Goal: Task Accomplishment & Management: Use online tool/utility

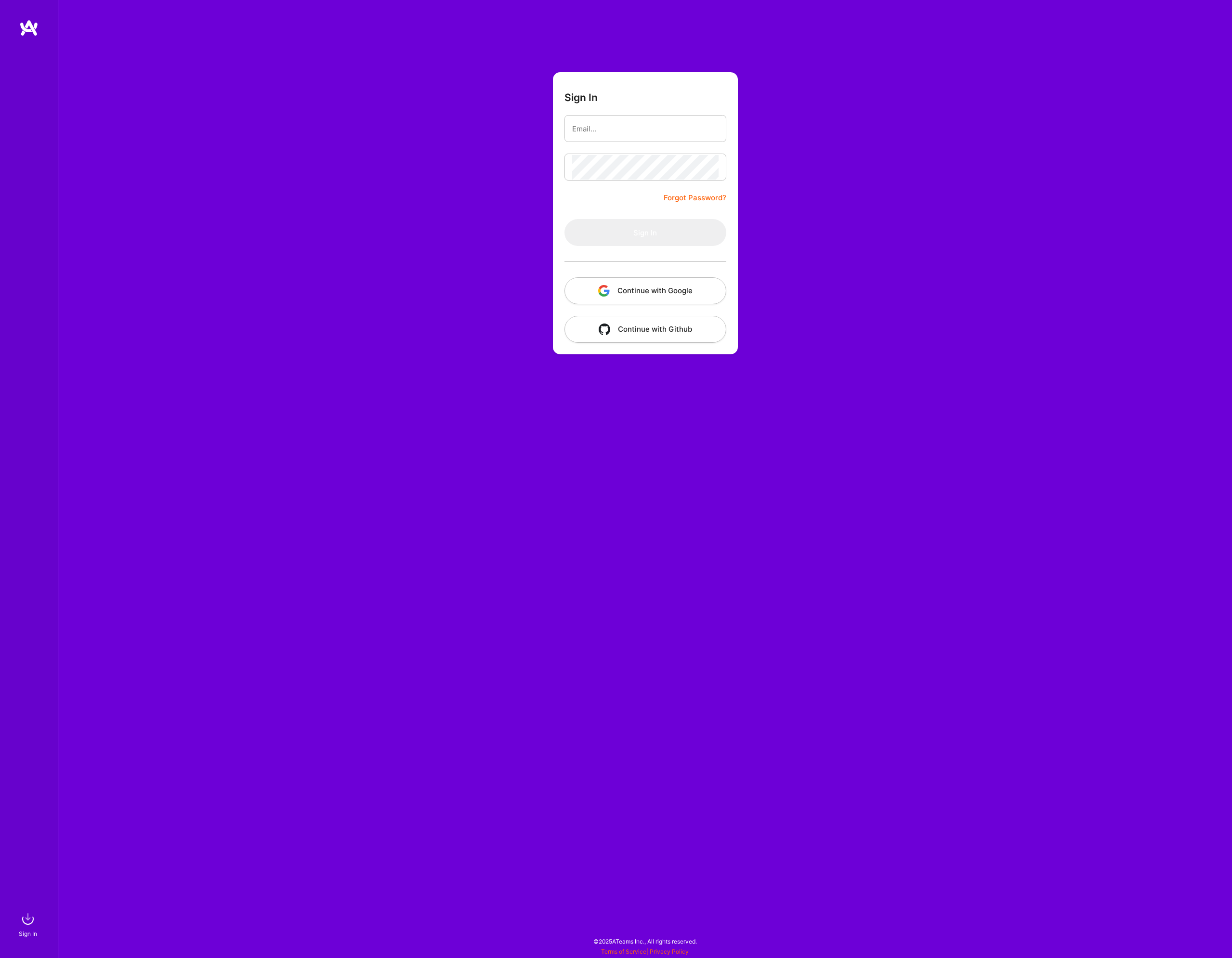
click at [654, 282] on button "Continue with Google" at bounding box center [645, 291] width 162 height 27
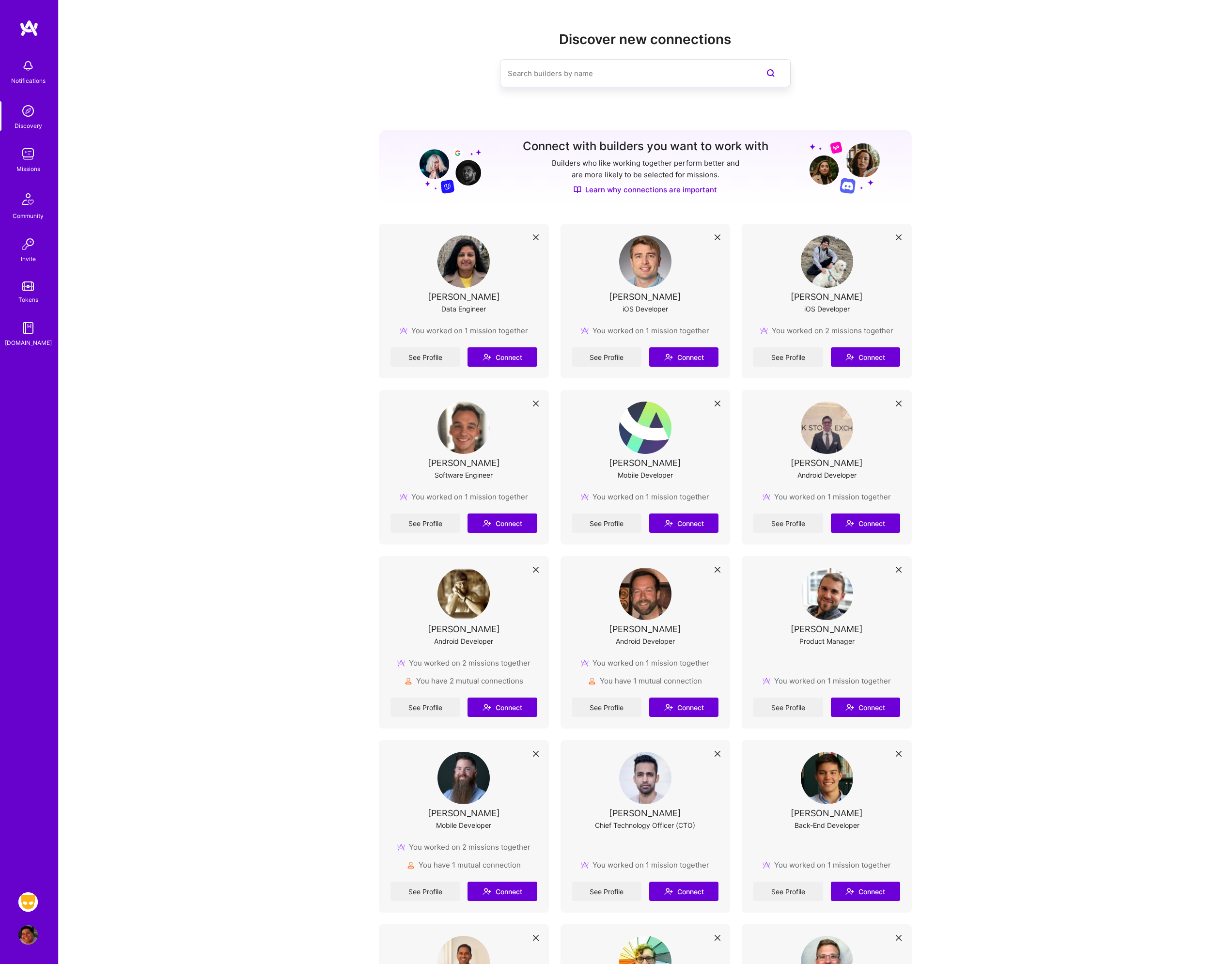
click at [33, 904] on img at bounding box center [28, 902] width 19 height 19
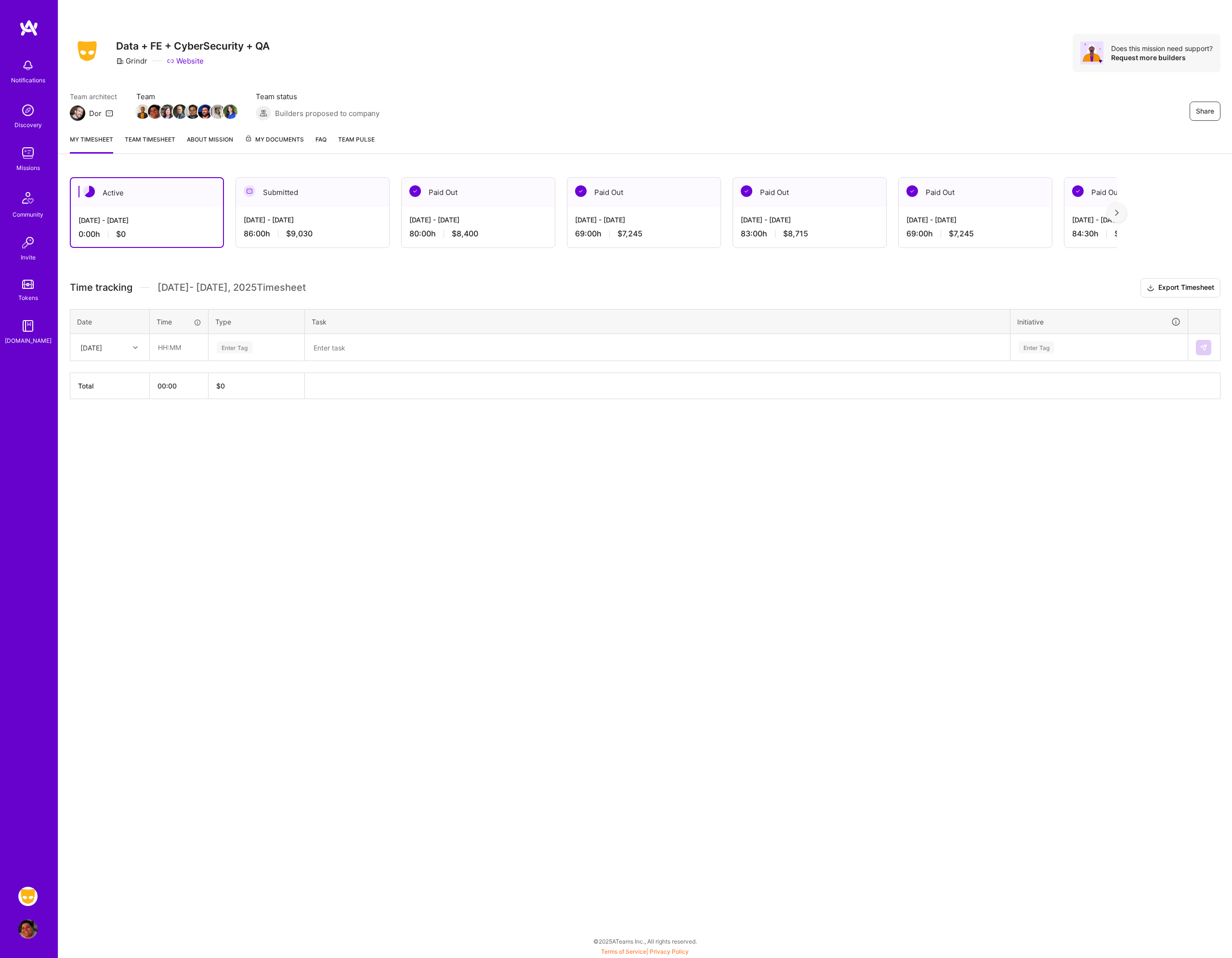
click at [120, 348] on div "[DATE]" at bounding box center [102, 347] width 53 height 16
click at [108, 373] on div "[DATE]" at bounding box center [110, 374] width 78 height 18
click at [182, 351] on input "text" at bounding box center [179, 347] width 57 height 26
type input "02:00"
click at [239, 348] on div "Enter Tag" at bounding box center [234, 347] width 36 height 15
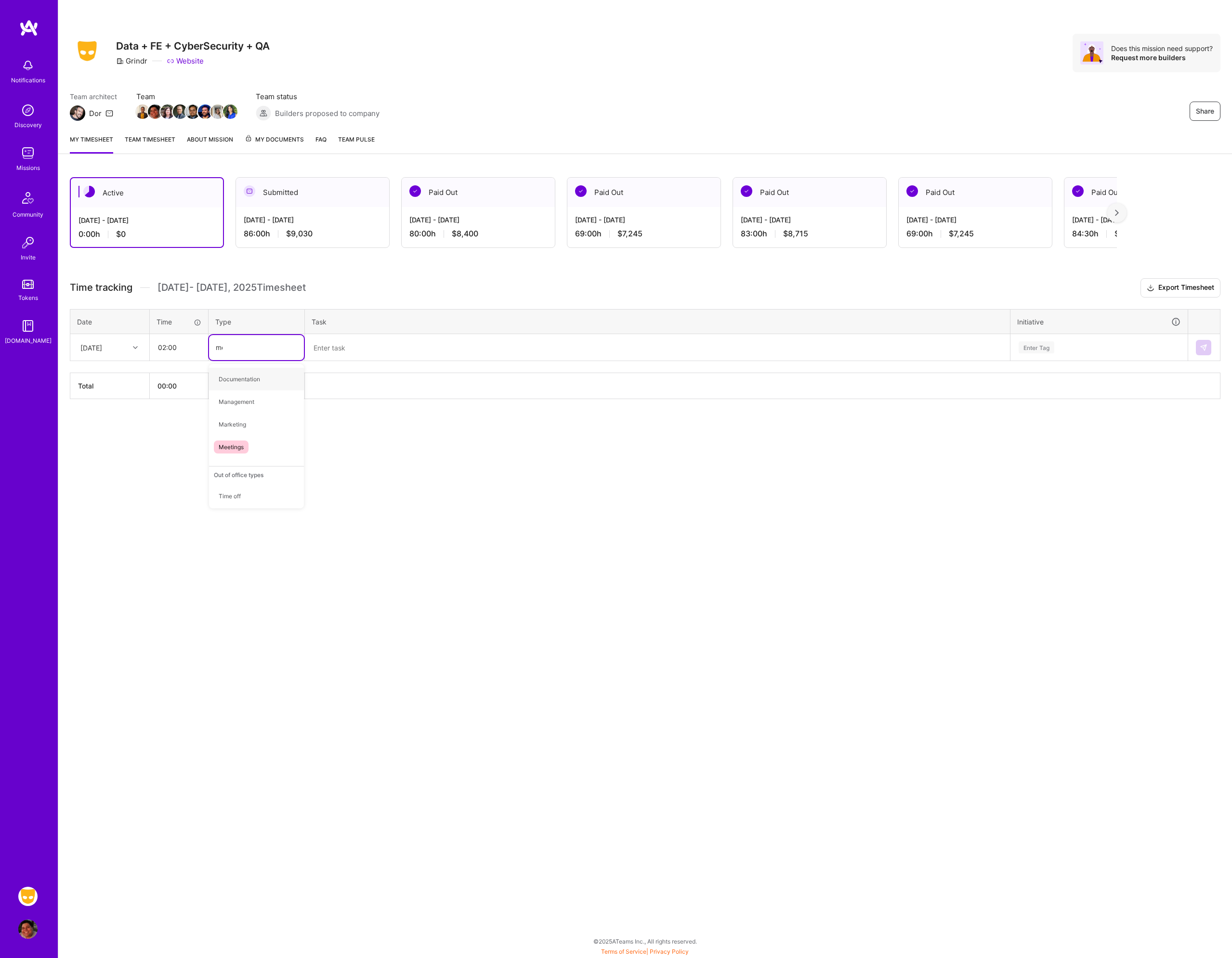
type input "mee"
click at [238, 374] on span "Meetings" at bounding box center [231, 379] width 35 height 13
click at [346, 344] on textarea at bounding box center [657, 347] width 703 height 25
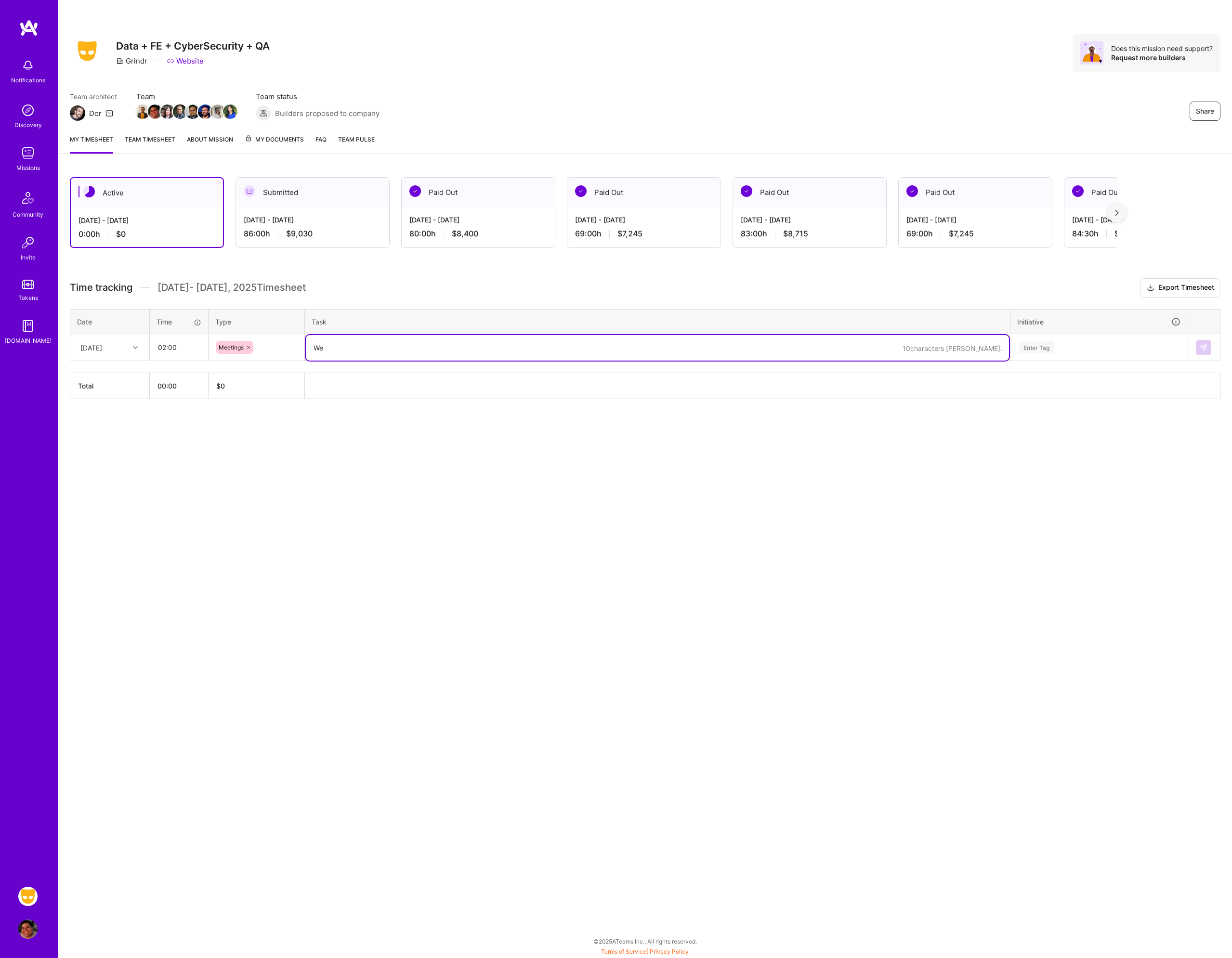
type textarea "W"
click at [157, 347] on input "02:00" at bounding box center [179, 347] width 57 height 26
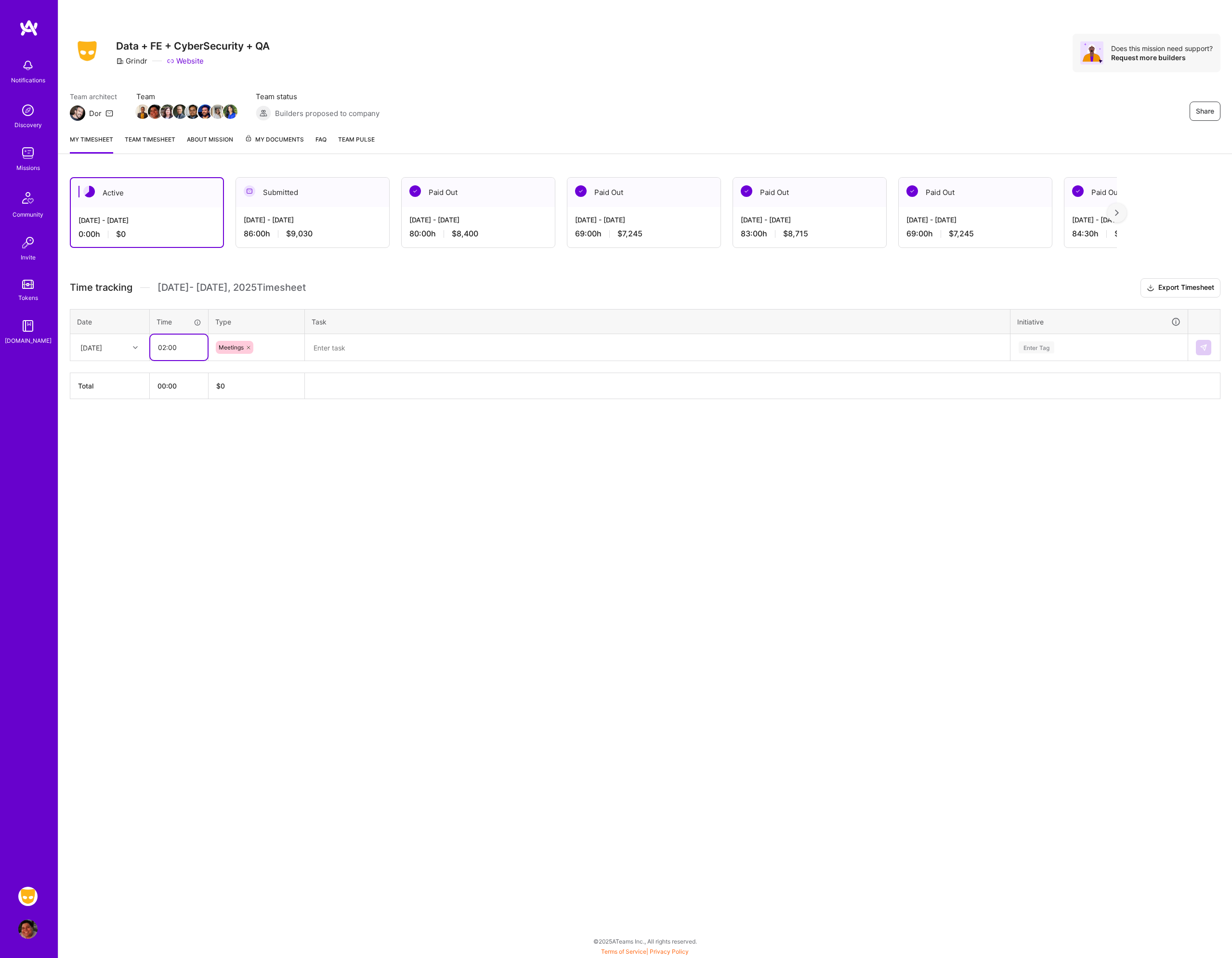
click at [157, 347] on input "02:00" at bounding box center [179, 347] width 57 height 26
click at [158, 347] on input "02:00" at bounding box center [179, 347] width 57 height 26
type input "3"
type input "00:30"
click at [374, 354] on textarea at bounding box center [657, 347] width 703 height 26
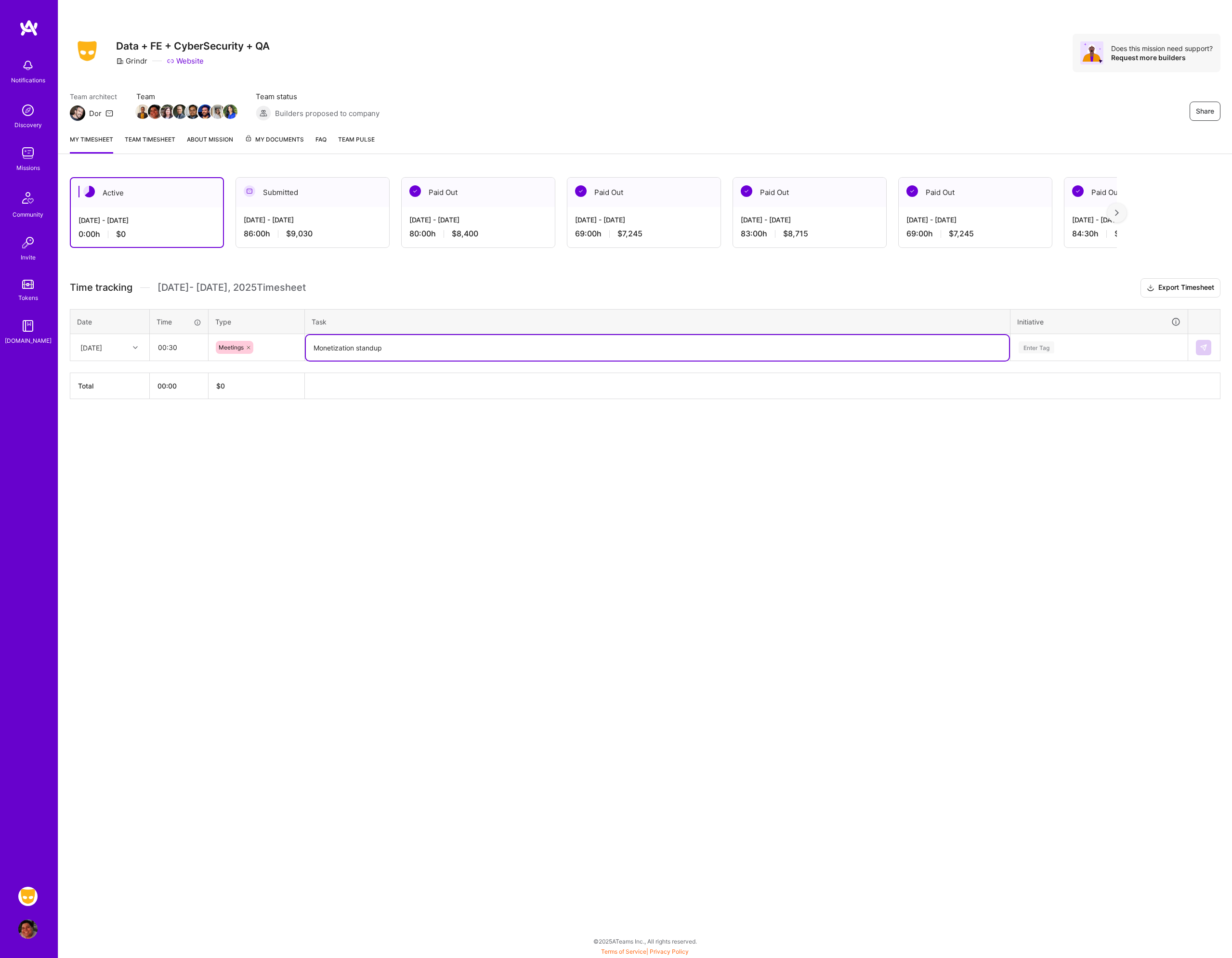
type textarea "Monetization standup"
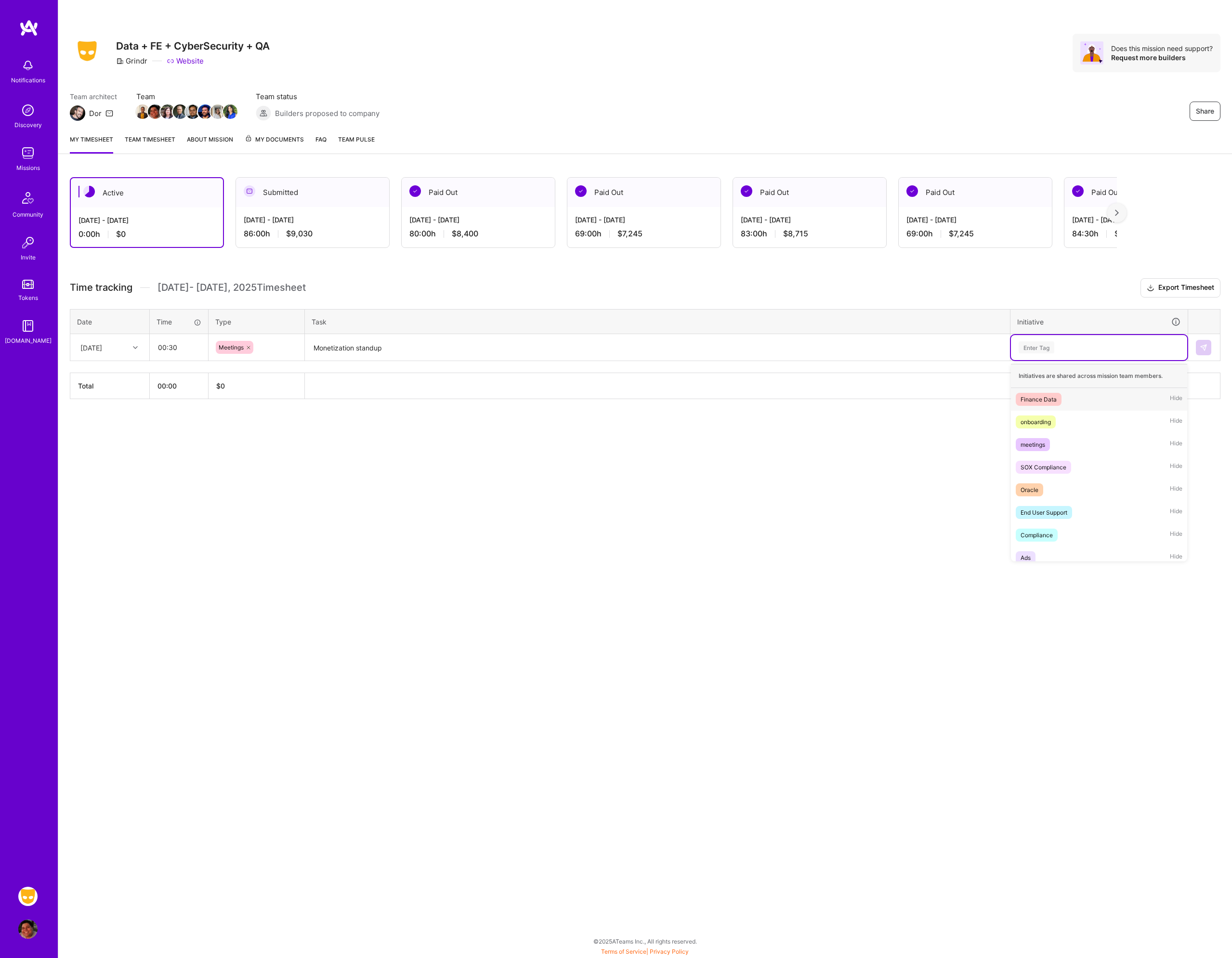
click at [1072, 346] on div "Enter Tag" at bounding box center [1099, 347] width 163 height 12
type input "mee"
click at [1049, 393] on div "meetings Hide" at bounding box center [1099, 399] width 176 height 23
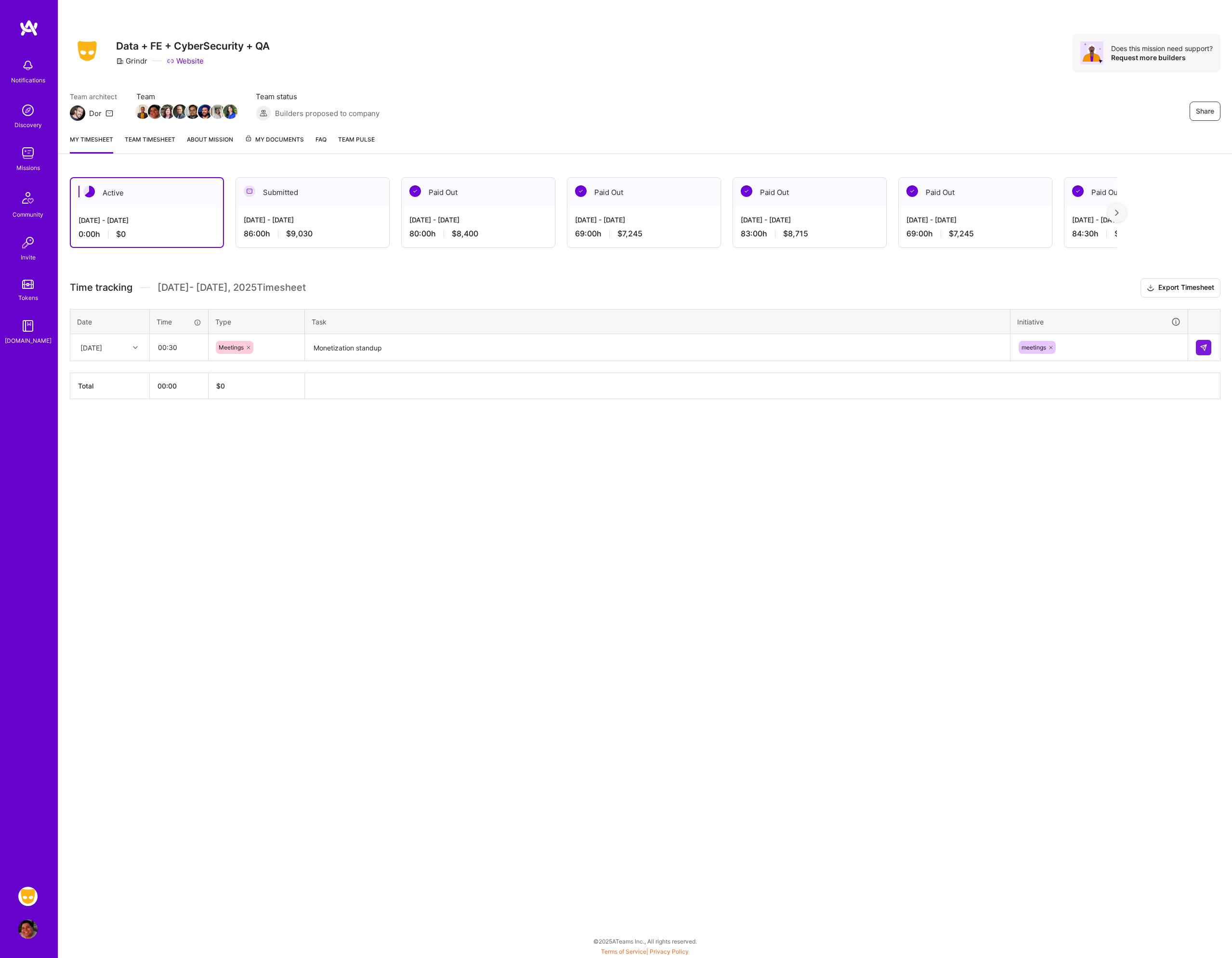
click at [1044, 459] on div "Share Data + FE + CyberSecurity + QA Grindr Website Does this mission need supp…" at bounding box center [645, 479] width 1174 height 958
click at [1203, 344] on img at bounding box center [1203, 347] width 8 height 8
click at [178, 348] on input "text" at bounding box center [179, 347] width 57 height 26
type input "02:30"
type input "plann"
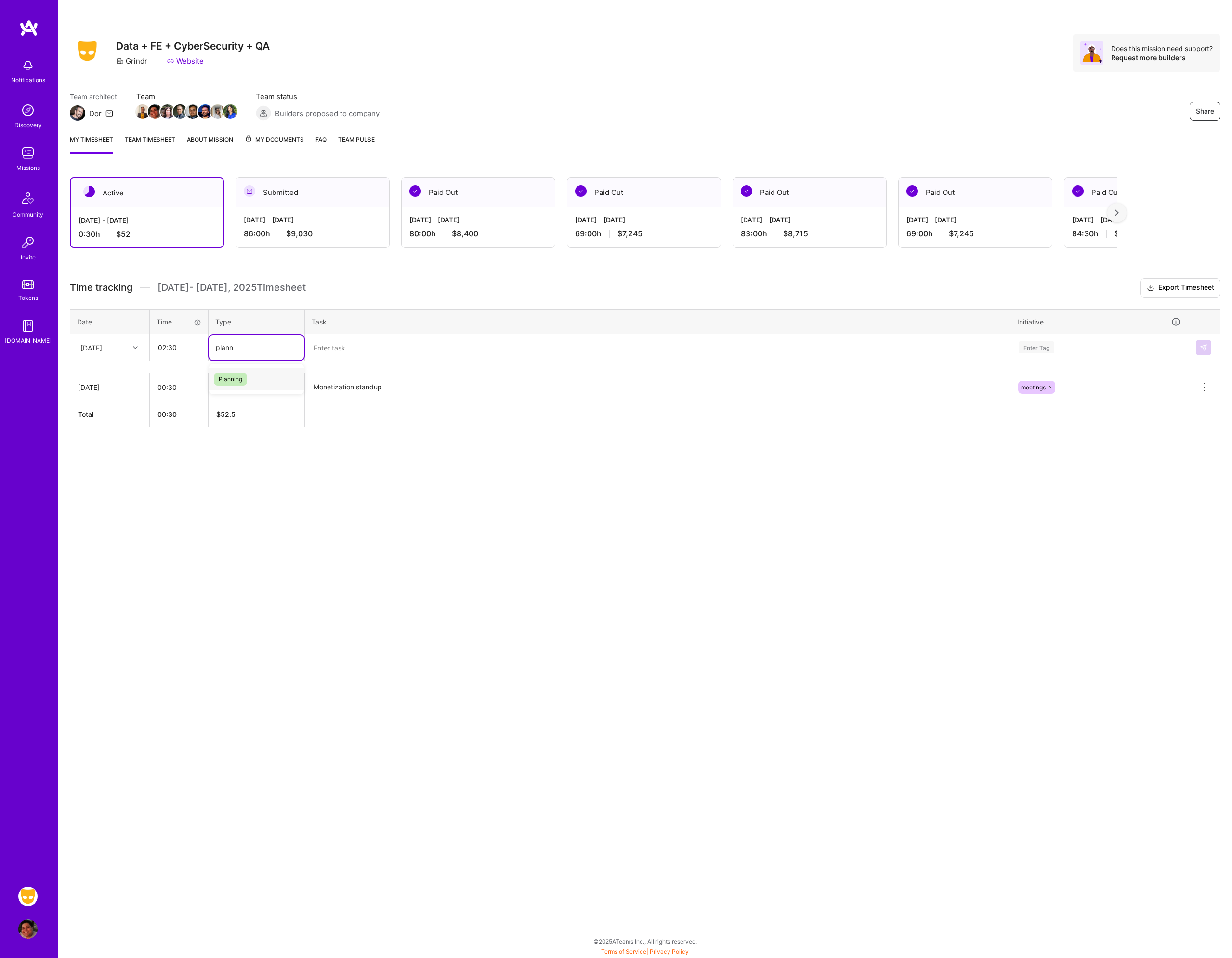
click at [227, 376] on span "Planning" at bounding box center [230, 379] width 33 height 13
click at [342, 357] on textarea at bounding box center [657, 347] width 703 height 26
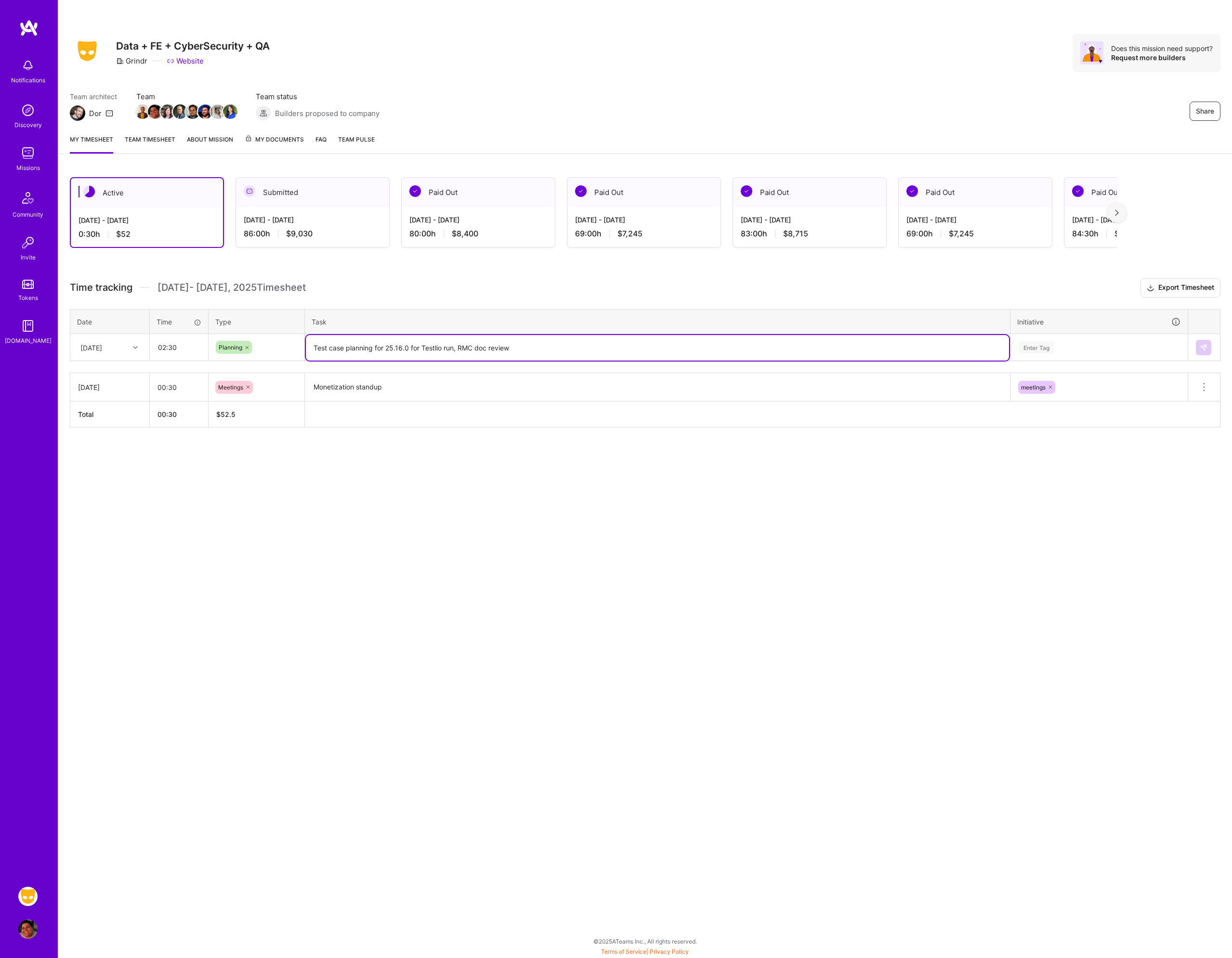
type textarea "Test case planning for 25.16.0 for Testlio run, RMC doc review"
click at [1106, 342] on div "Enter Tag" at bounding box center [1099, 347] width 163 height 12
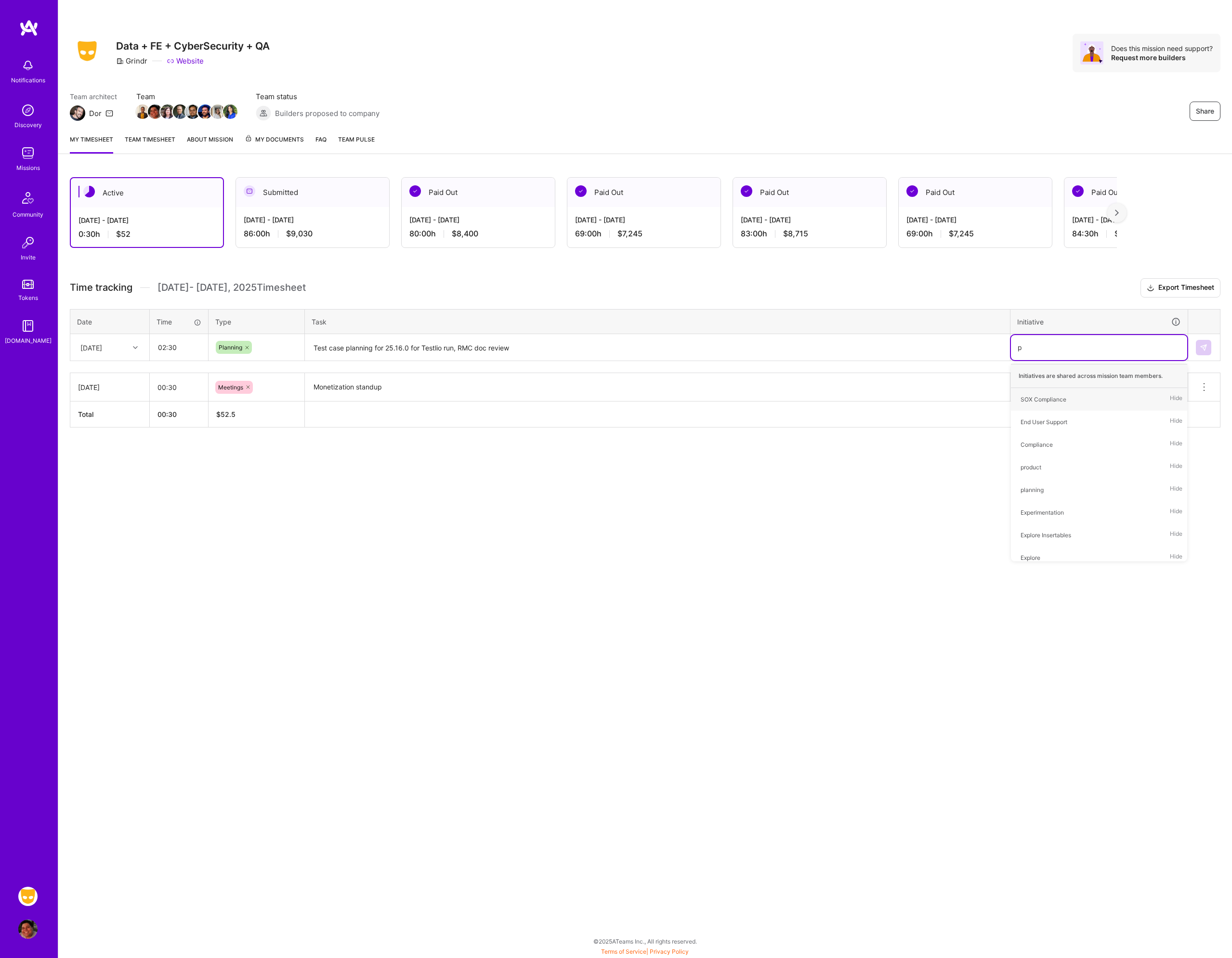
type input "pl"
click at [1043, 443] on div "planning" at bounding box center [1032, 444] width 23 height 10
click at [1204, 348] on img at bounding box center [1203, 347] width 8 height 8
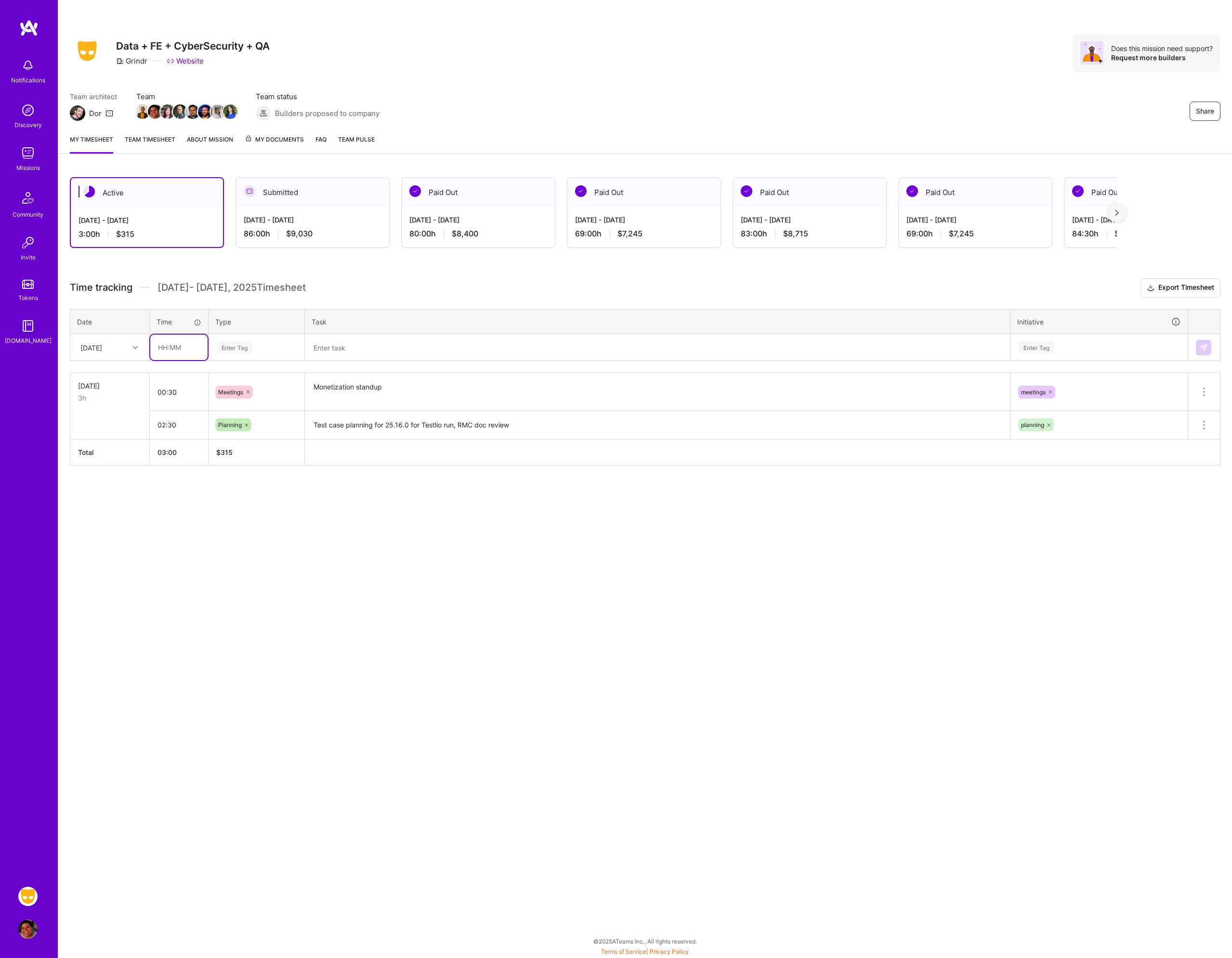
click at [170, 346] on input "text" at bounding box center [179, 347] width 57 height 26
click at [529, 649] on div "Share Data + FE + CyberSecurity + QA Grindr Website Does this mission need supp…" at bounding box center [645, 479] width 1174 height 958
click at [179, 352] on input "text" at bounding box center [179, 347] width 57 height 26
type input "03:00"
click at [232, 346] on div "Enter Tag" at bounding box center [234, 347] width 36 height 15
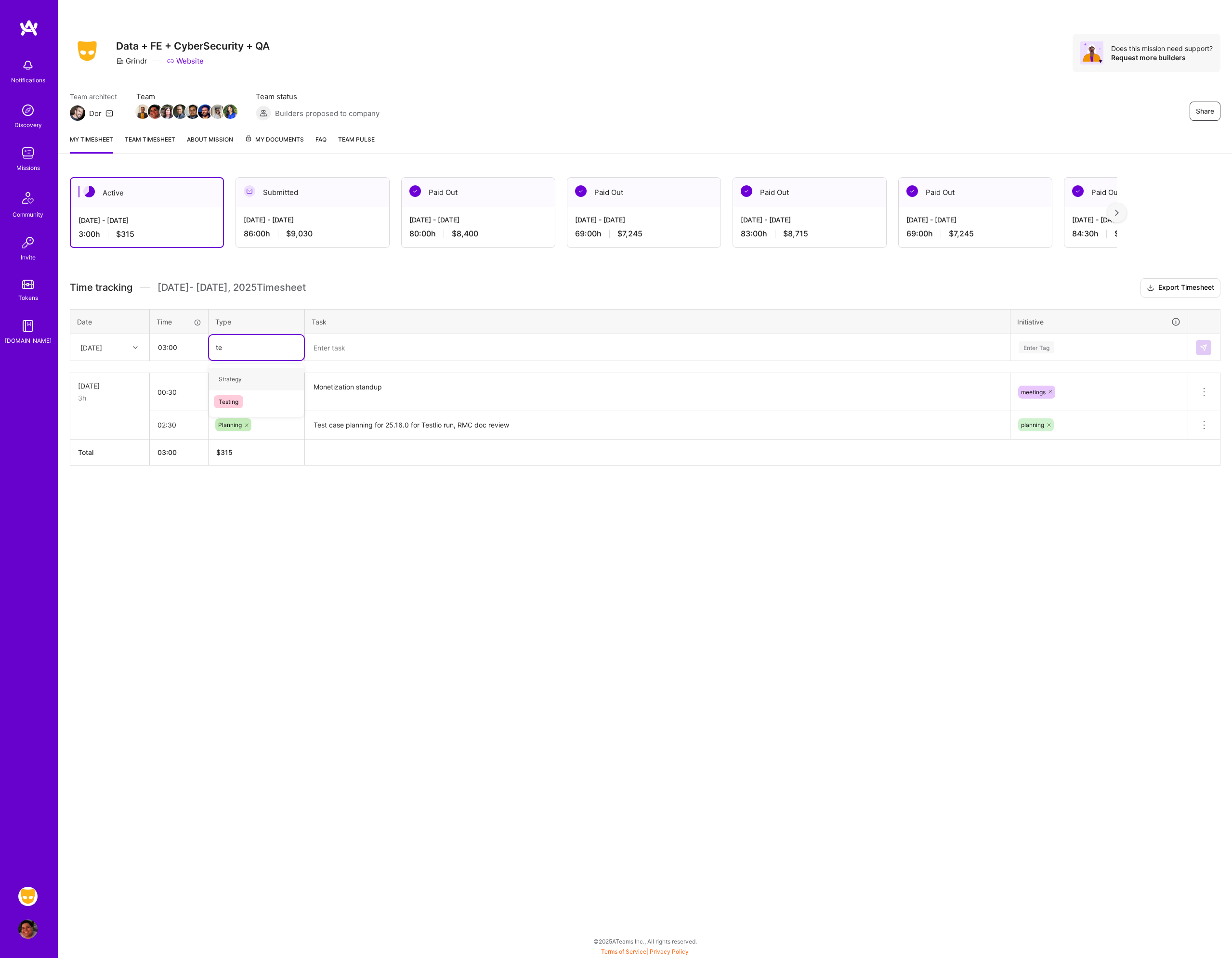
type input "tes"
click at [233, 378] on span "Testing" at bounding box center [228, 379] width 29 height 13
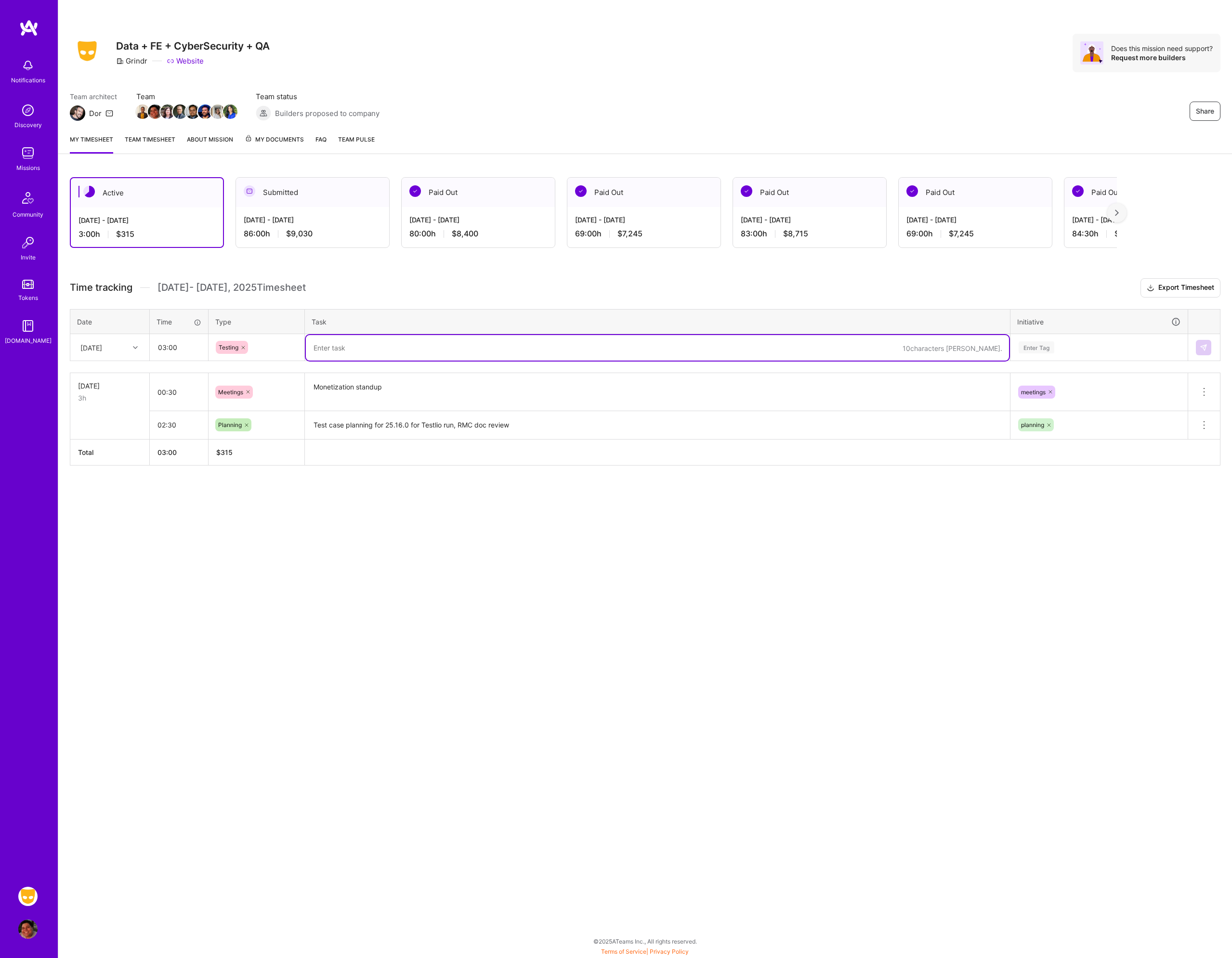
click at [339, 355] on textarea at bounding box center [657, 347] width 703 height 26
type textarea "Boost testing on android and iOS, A List V3 testing on 25.15"
click at [1086, 341] on div "Enter Tag" at bounding box center [1099, 347] width 176 height 25
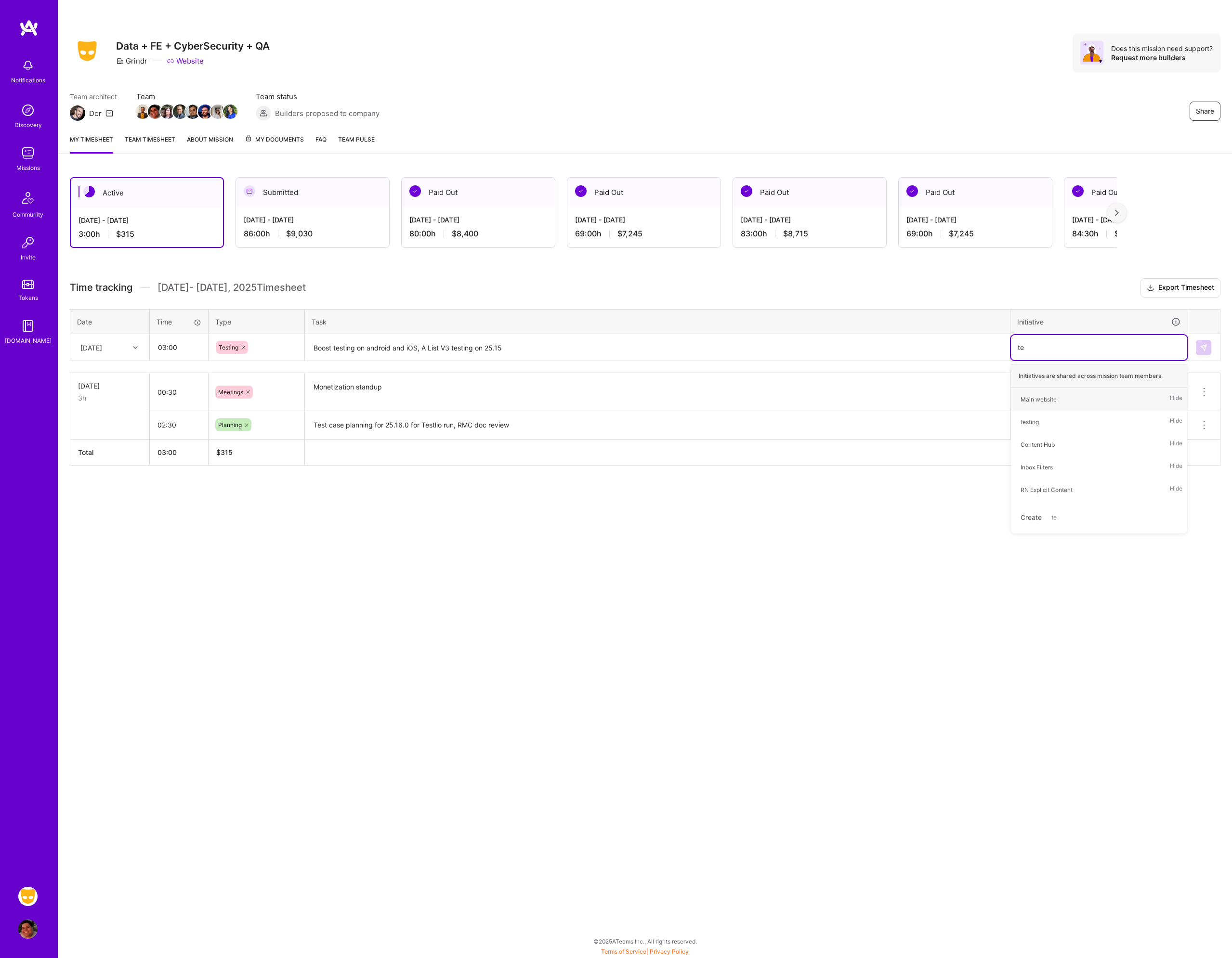
type input "tes"
click at [1043, 396] on span "testing" at bounding box center [1030, 399] width 28 height 13
click at [1204, 348] on img at bounding box center [1203, 347] width 8 height 8
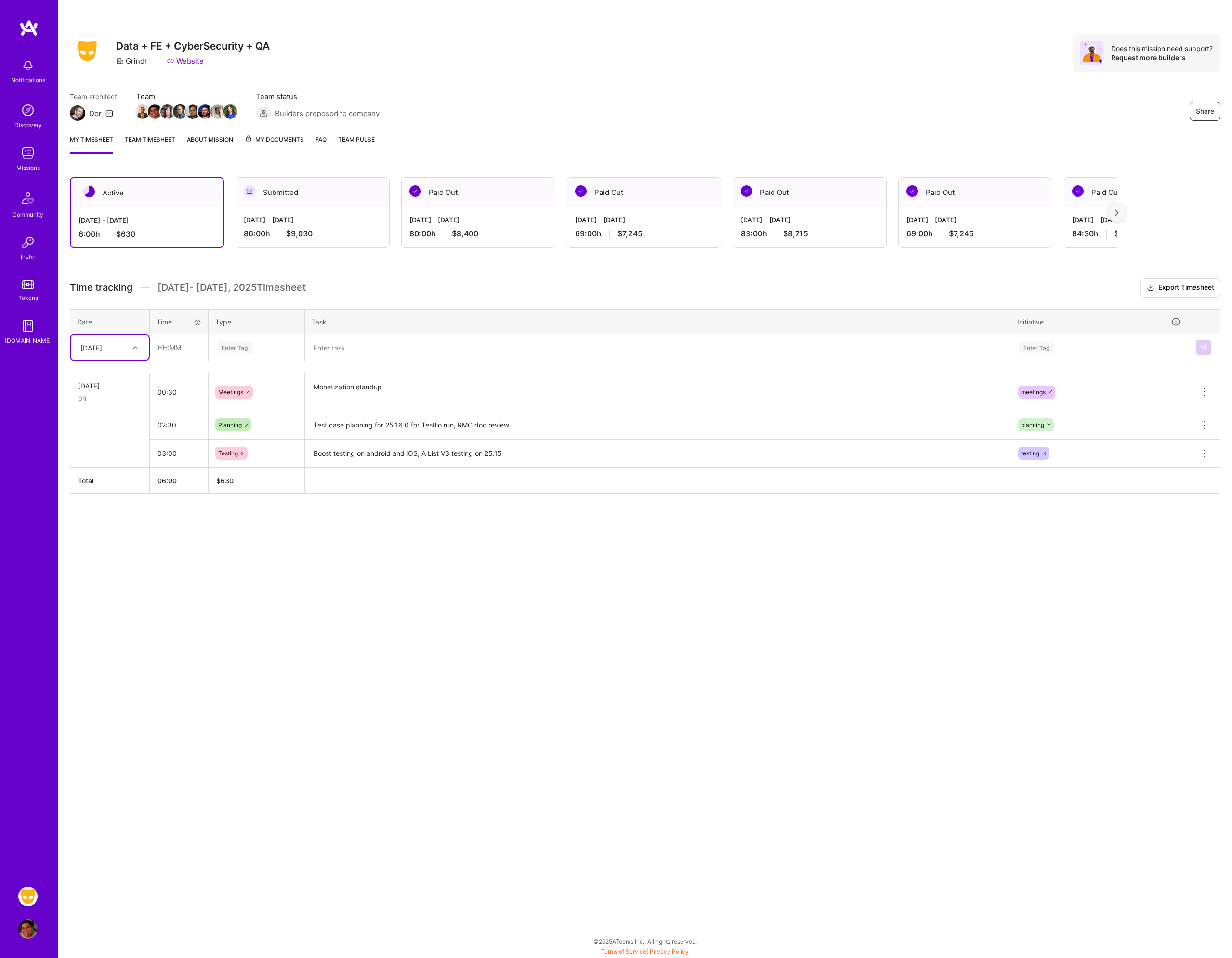
click at [102, 346] on div "[DATE]" at bounding box center [91, 347] width 22 height 10
click at [109, 380] on div "[DATE]" at bounding box center [110, 374] width 78 height 18
click at [165, 352] on input "text" at bounding box center [179, 347] width 57 height 26
type input "03:00"
click at [253, 342] on div "Enter Tag" at bounding box center [256, 347] width 81 height 12
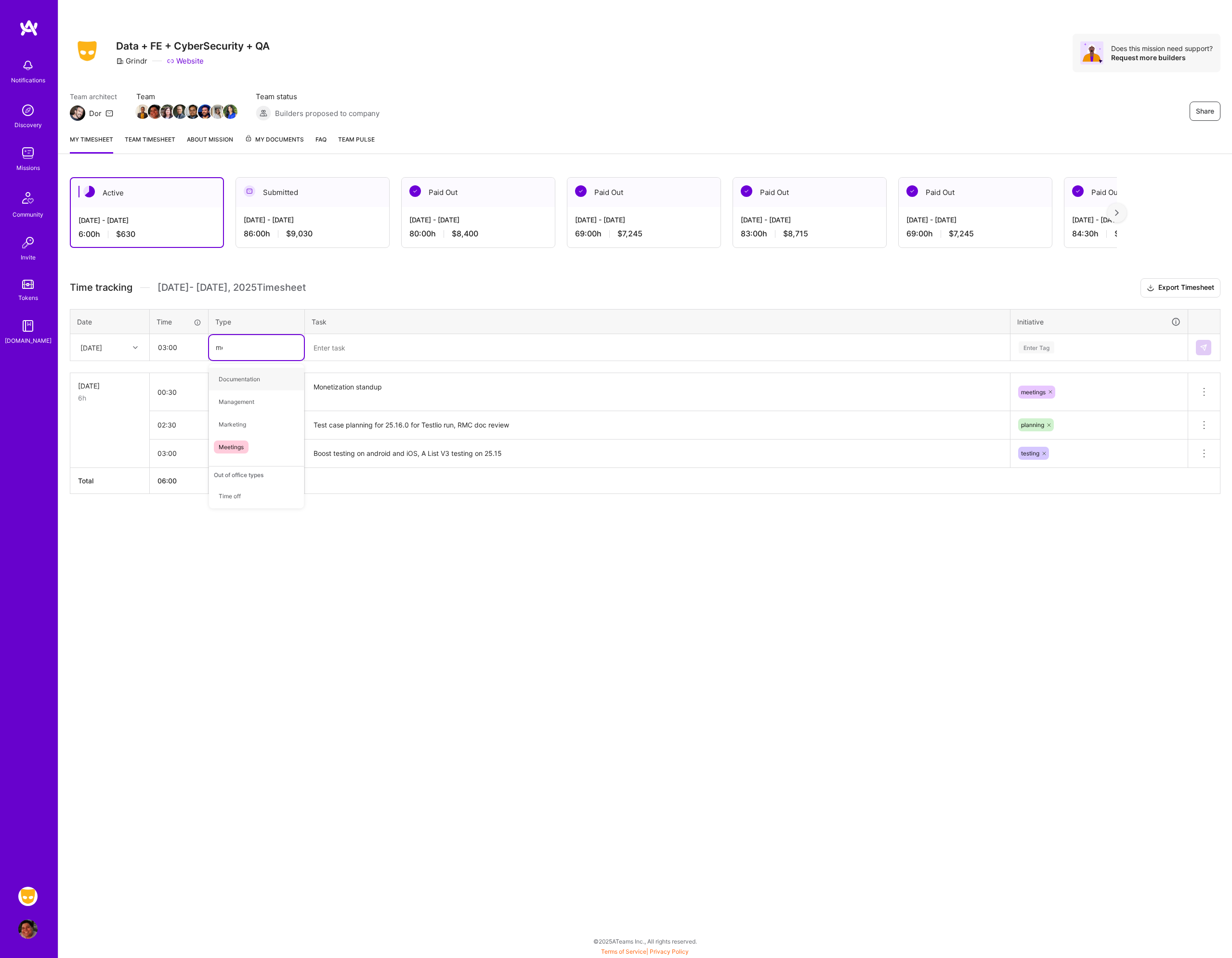
type input "mee"
click at [251, 377] on div "Meetings" at bounding box center [256, 379] width 95 height 23
click at [318, 359] on textarea at bounding box center [657, 347] width 703 height 26
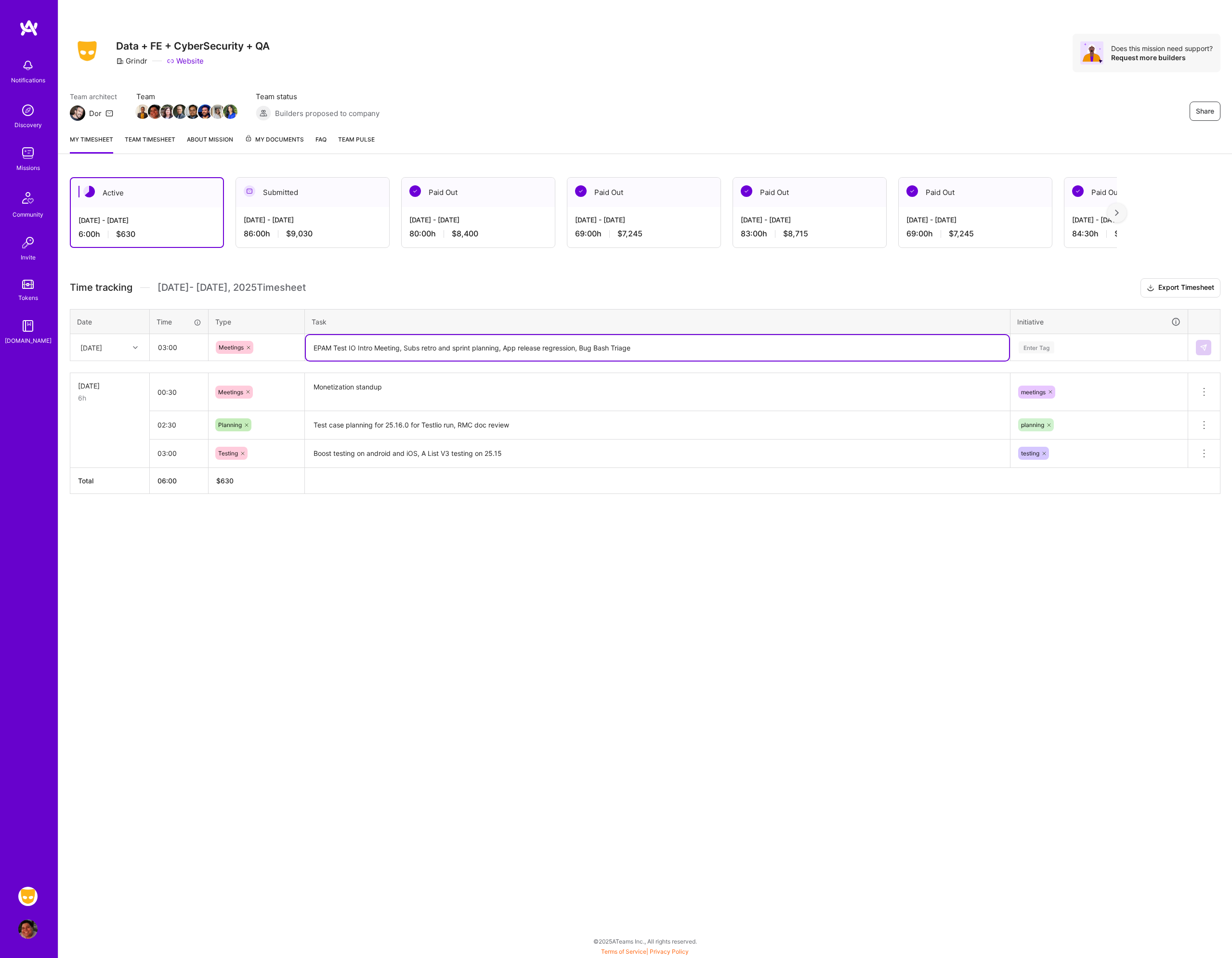
type textarea "EPAM Test IO Intro Meeting, Subs retro and sprint planning, App release regress…"
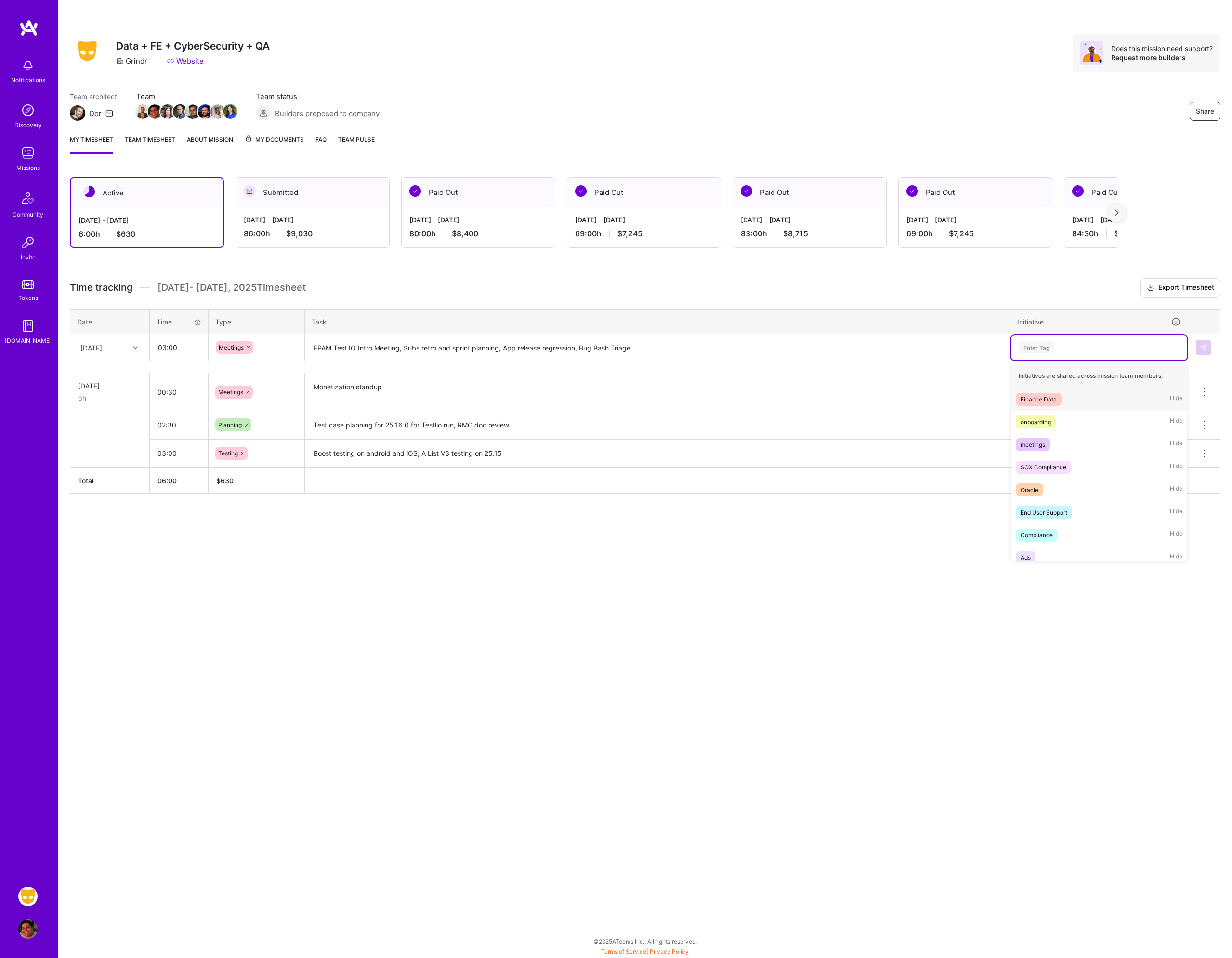
click at [1077, 350] on div "Enter Tag" at bounding box center [1099, 347] width 163 height 12
type input "mee"
click at [1057, 401] on div "meetings Hide" at bounding box center [1099, 399] width 176 height 23
click at [1198, 356] on td at bounding box center [1204, 348] width 32 height 27
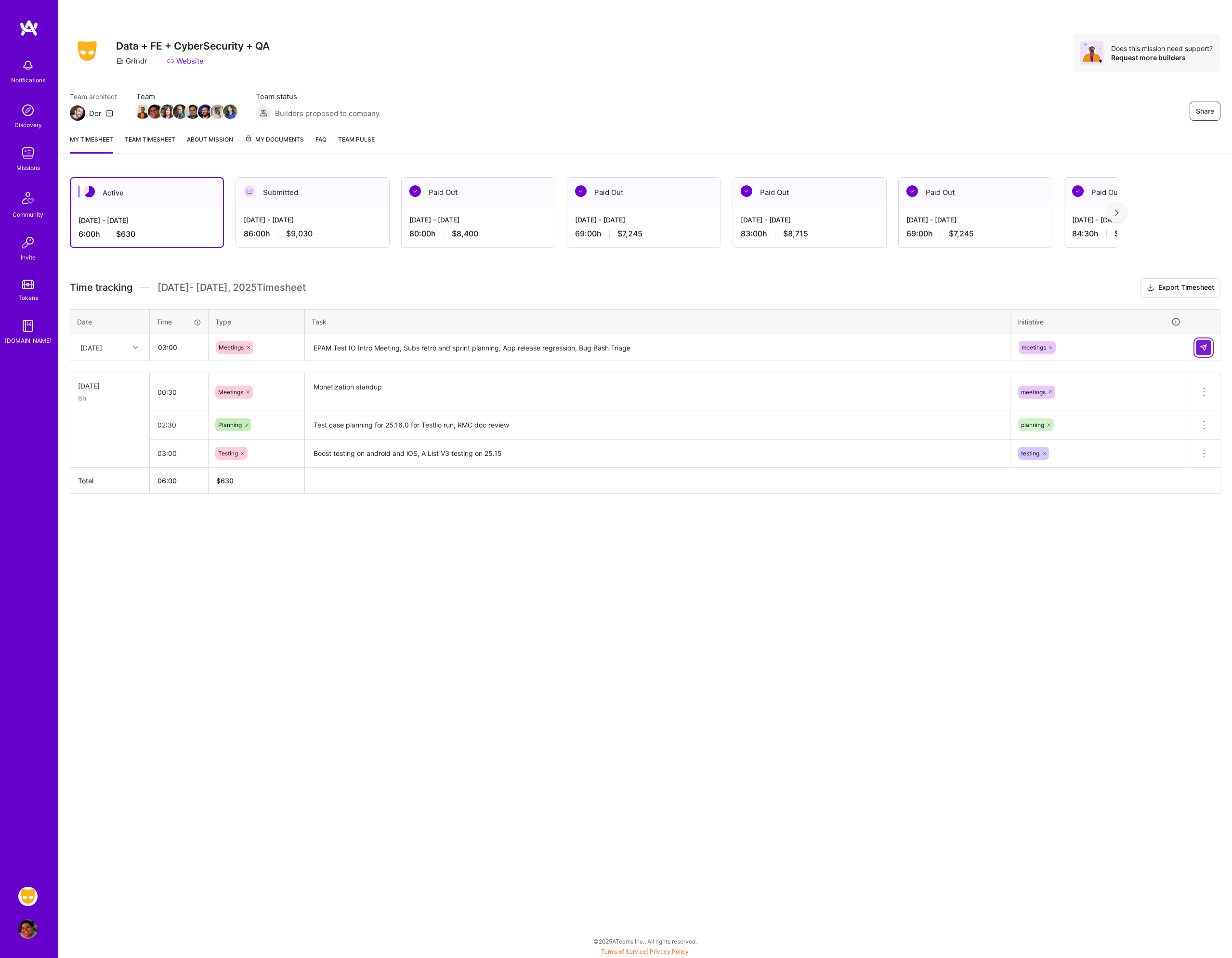
click at [1201, 346] on img at bounding box center [1203, 347] width 8 height 8
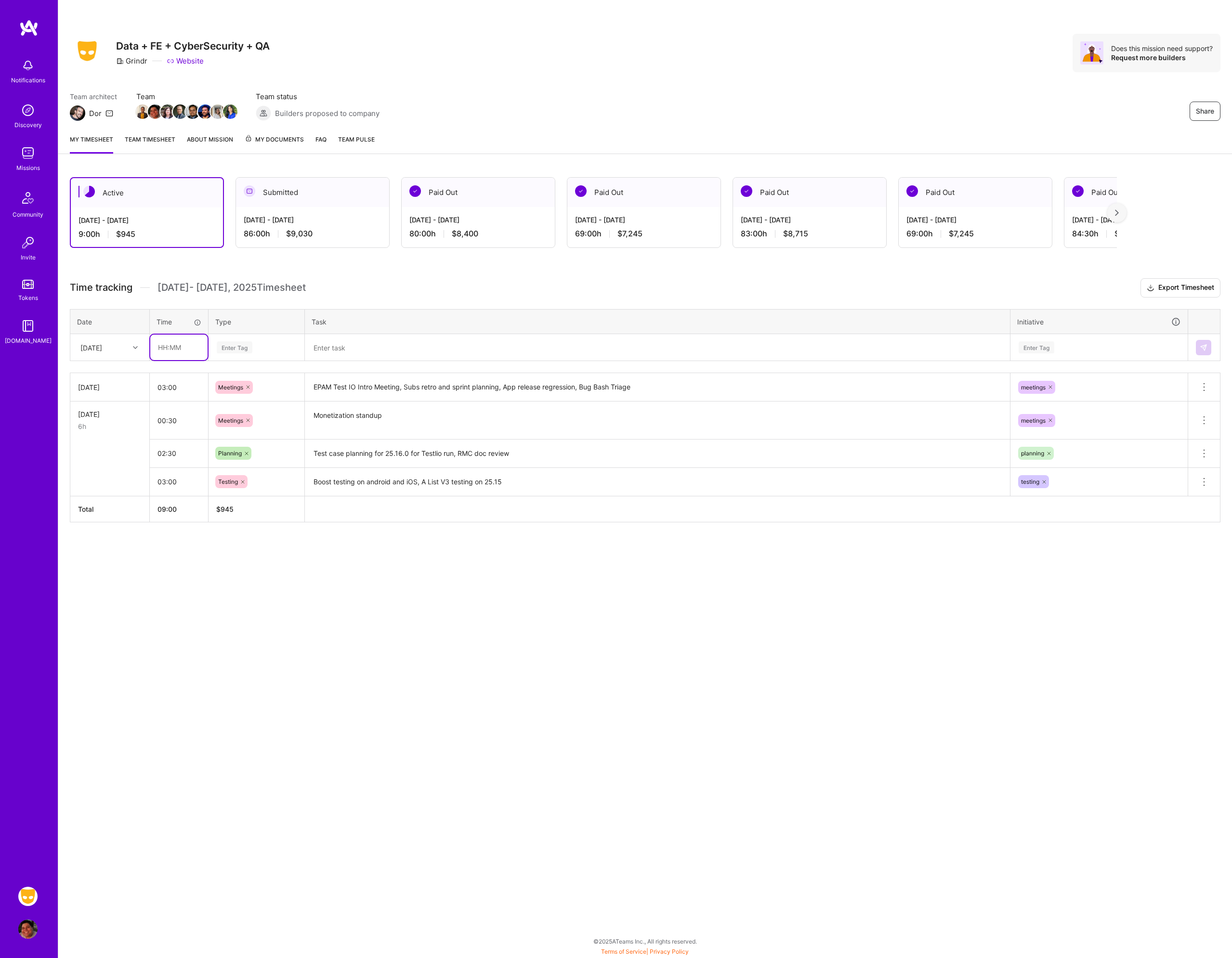
click at [181, 349] on input "text" at bounding box center [179, 347] width 57 height 26
type input "02:00"
click at [233, 347] on div "Enter Tag" at bounding box center [234, 347] width 36 height 15
type input "plan"
click at [239, 379] on span "Planning" at bounding box center [230, 379] width 33 height 13
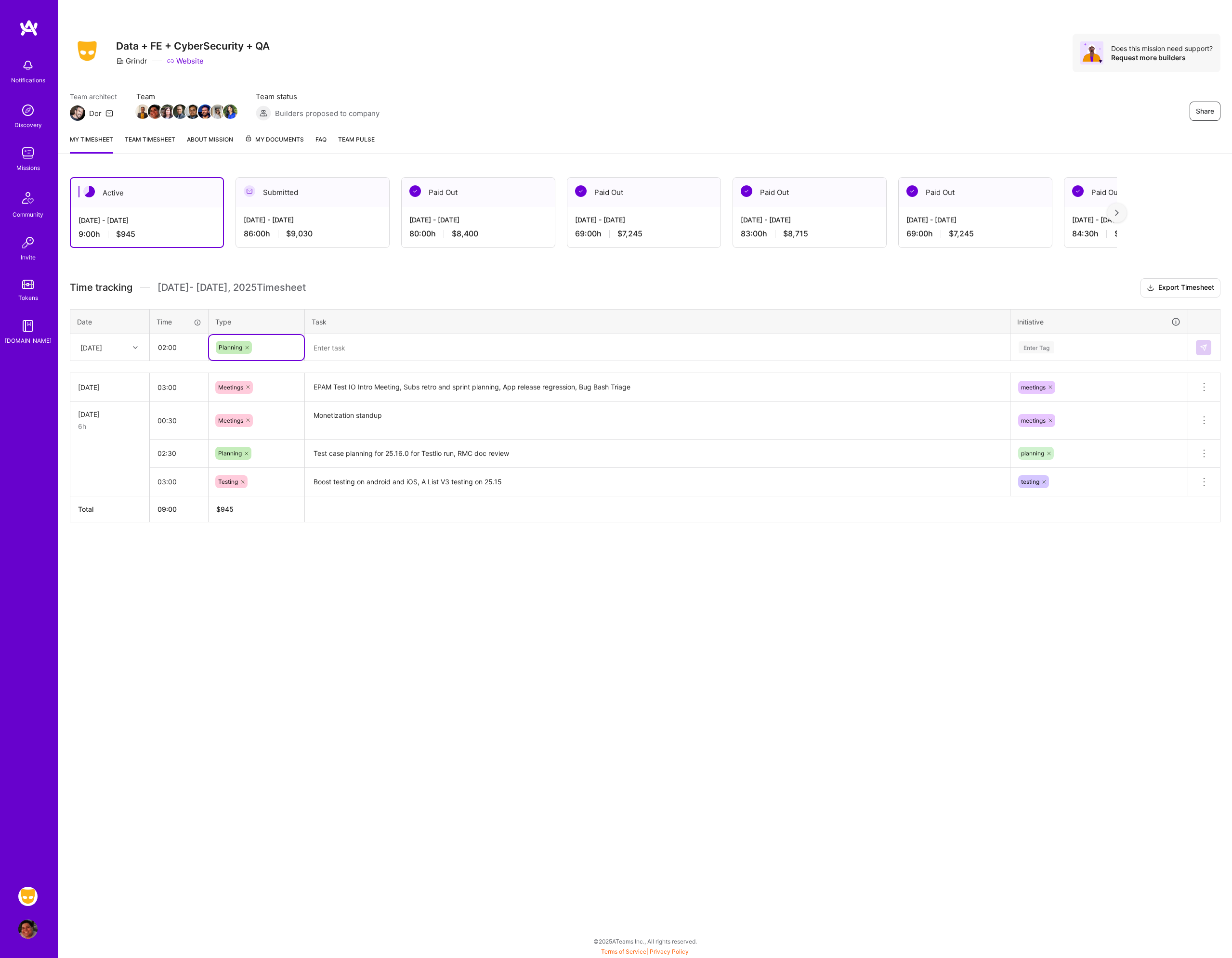
click at [315, 353] on textarea at bounding box center [657, 347] width 703 height 26
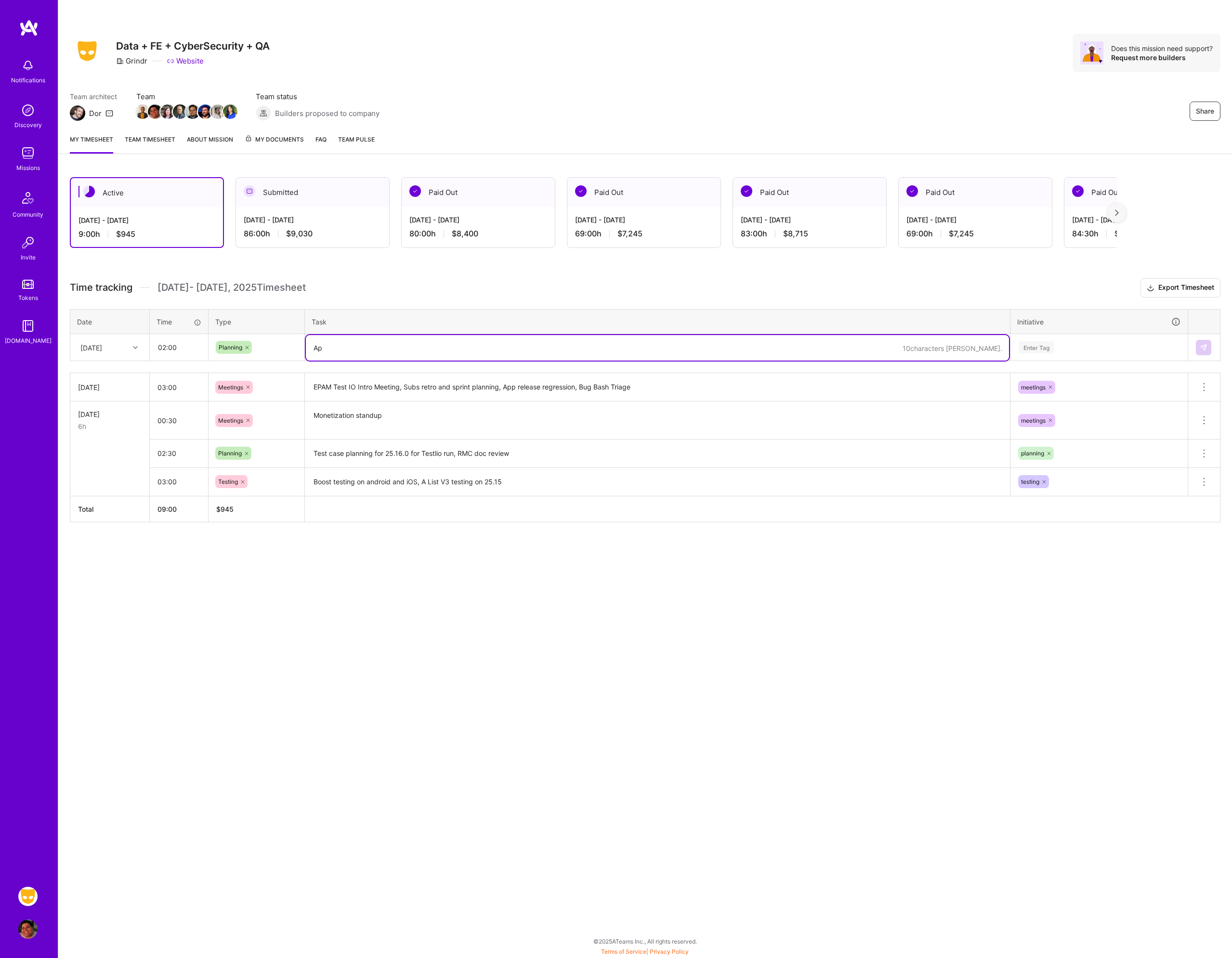
type textarea "A"
type textarea "T"
type textarea "Regression planning for 25.16"
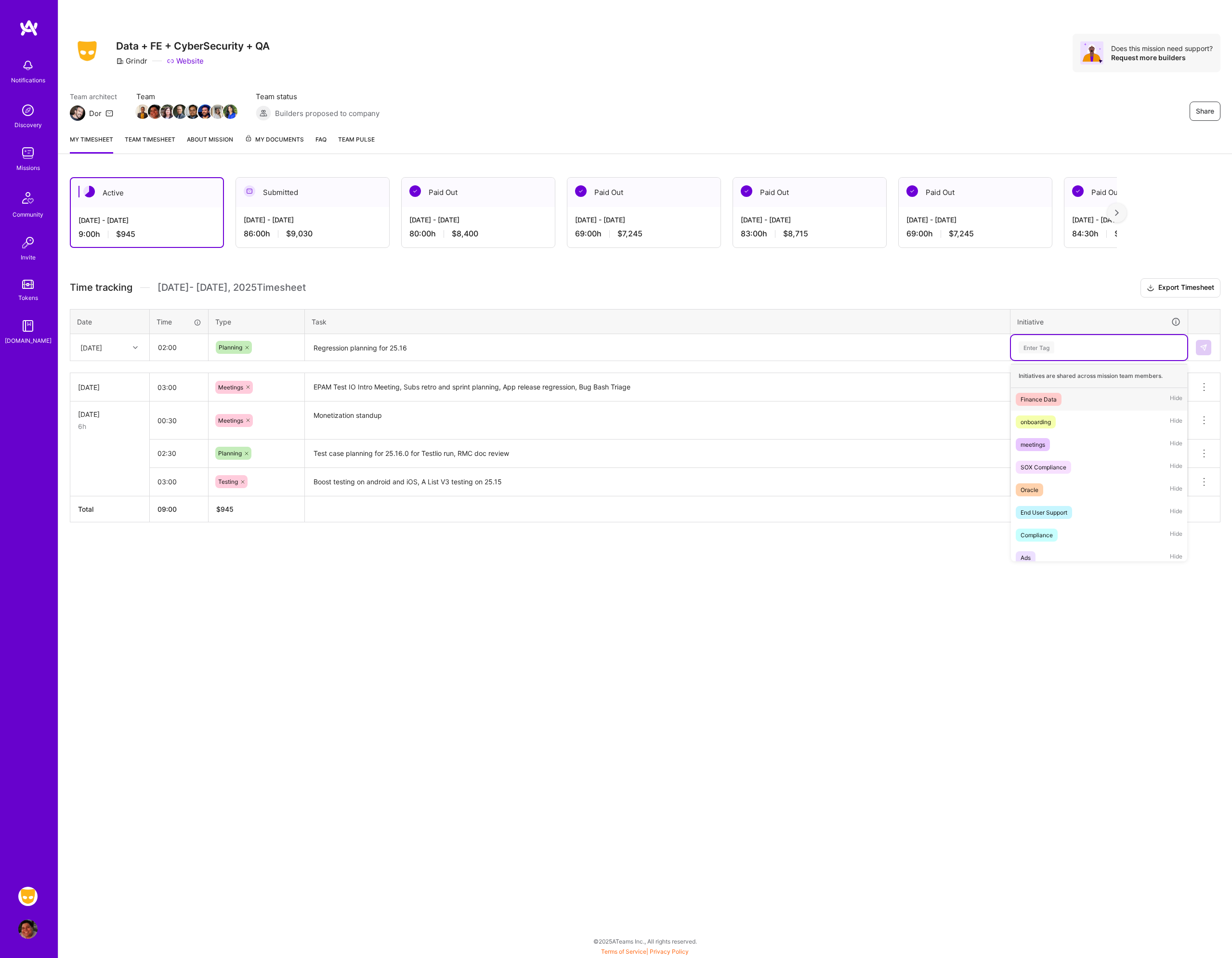
click at [1059, 346] on div "Enter Tag" at bounding box center [1099, 347] width 163 height 12
type input "plann"
click at [1046, 403] on span "planning" at bounding box center [1032, 399] width 33 height 13
click at [1198, 346] on button at bounding box center [1203, 347] width 16 height 16
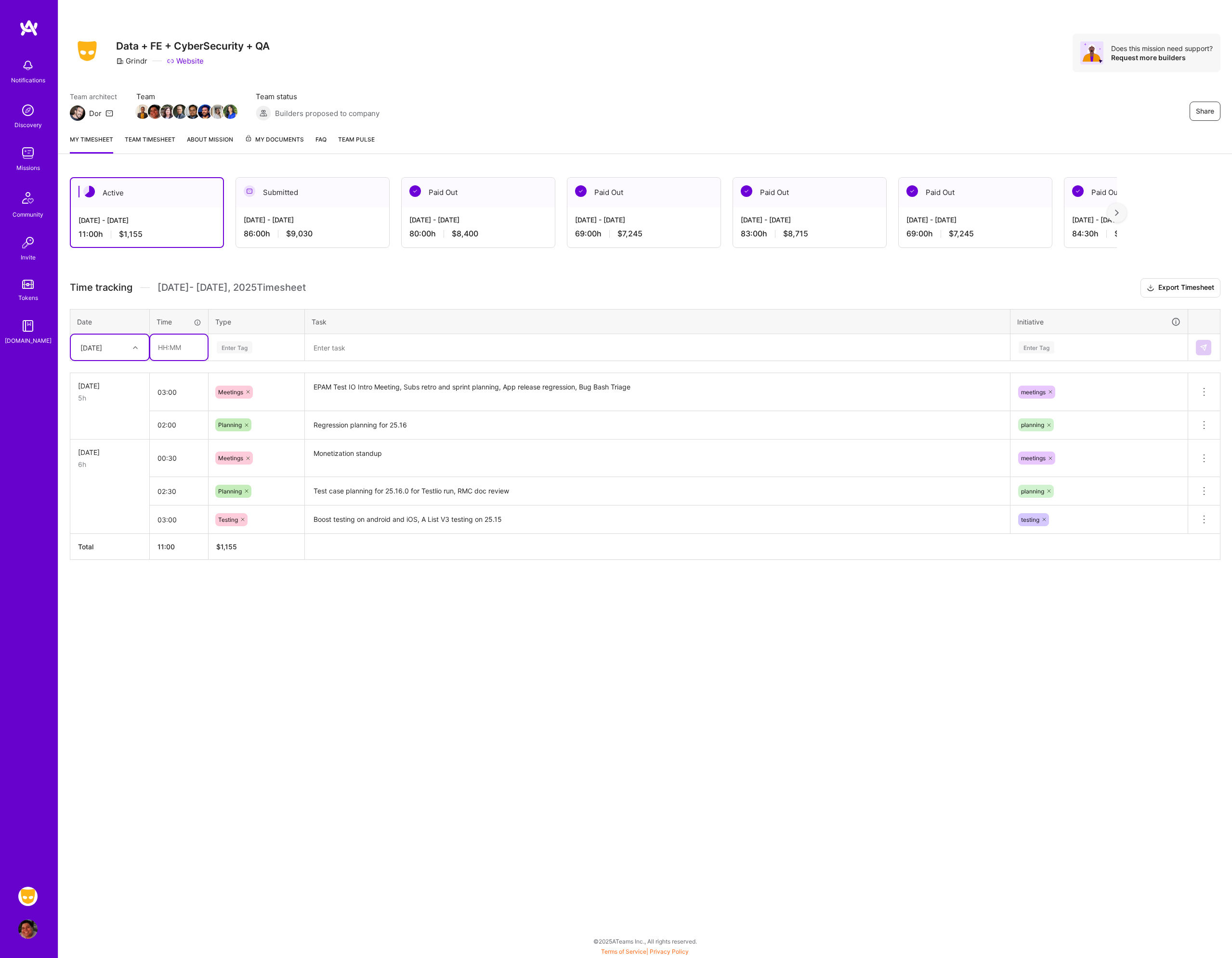
click at [192, 343] on input "text" at bounding box center [179, 347] width 57 height 26
type input "03:00"
click at [255, 355] on div "Enter Tag" at bounding box center [256, 347] width 95 height 25
type input "tes"
click at [254, 377] on div "Testing" at bounding box center [256, 379] width 95 height 23
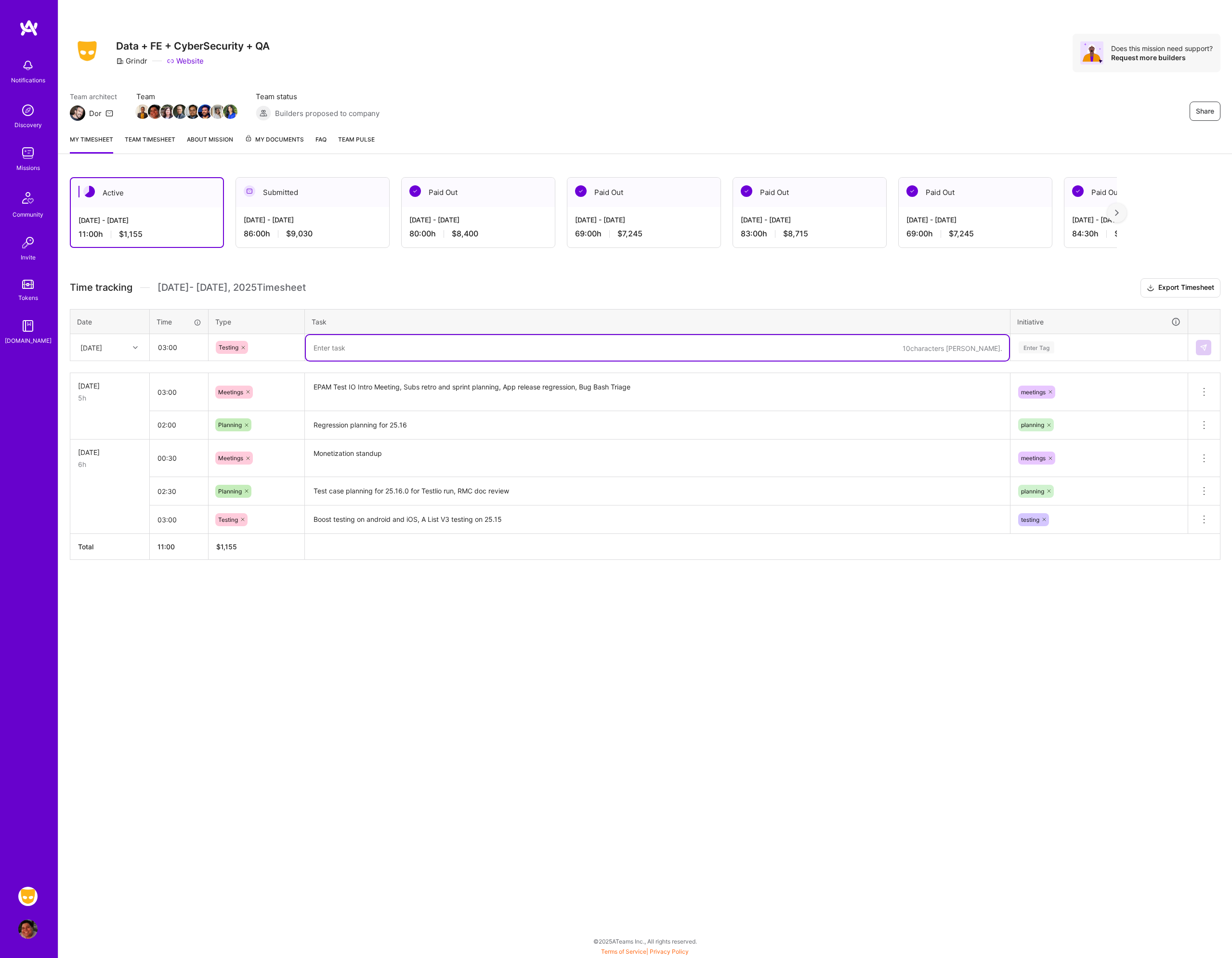
click at [403, 352] on textarea at bounding box center [657, 347] width 703 height 26
click at [177, 347] on input "03:00" at bounding box center [179, 347] width 57 height 26
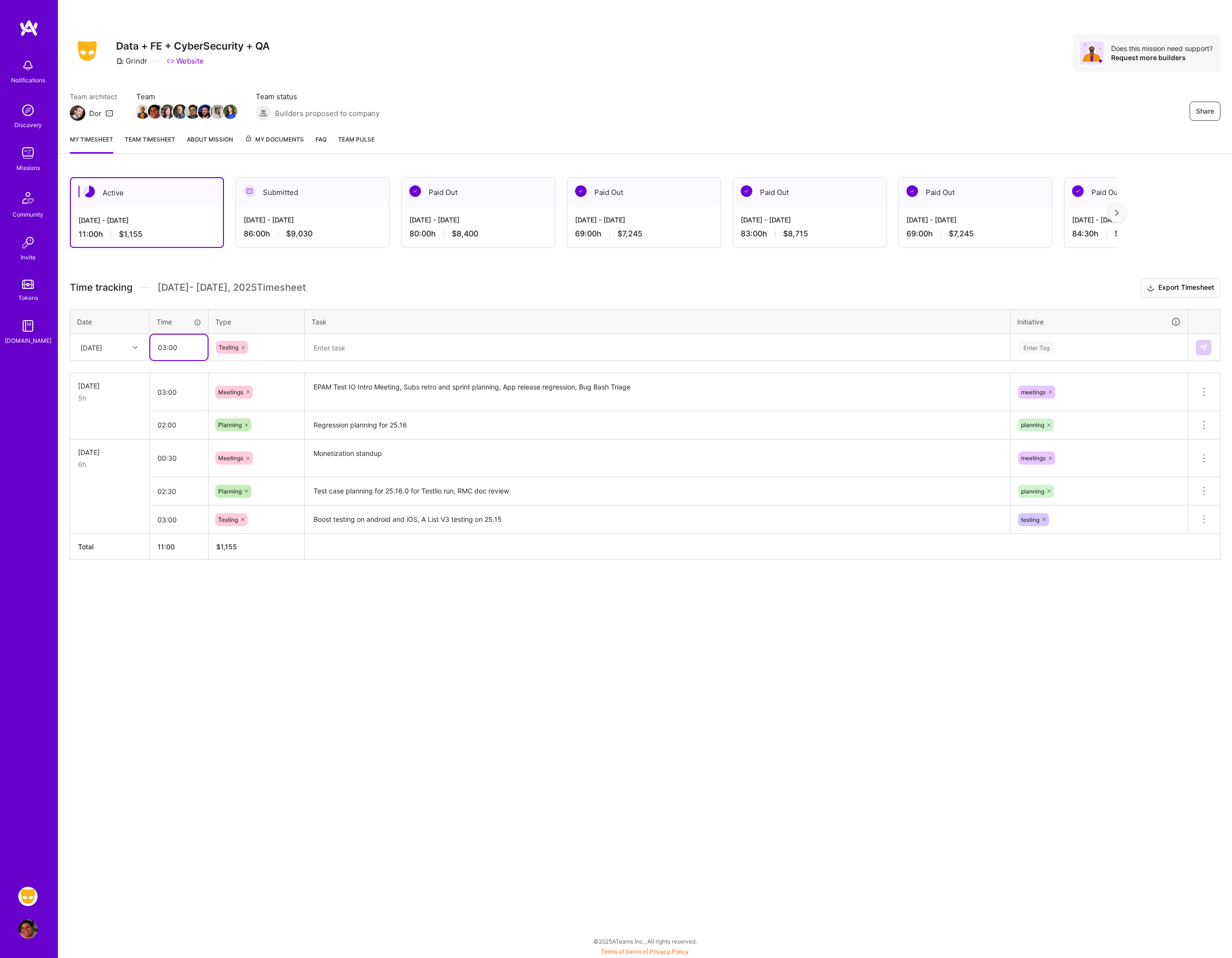
click at [177, 347] on input "03:00" at bounding box center [179, 347] width 57 height 26
type input "04:00"
click at [388, 348] on textarea at bounding box center [657, 347] width 703 height 26
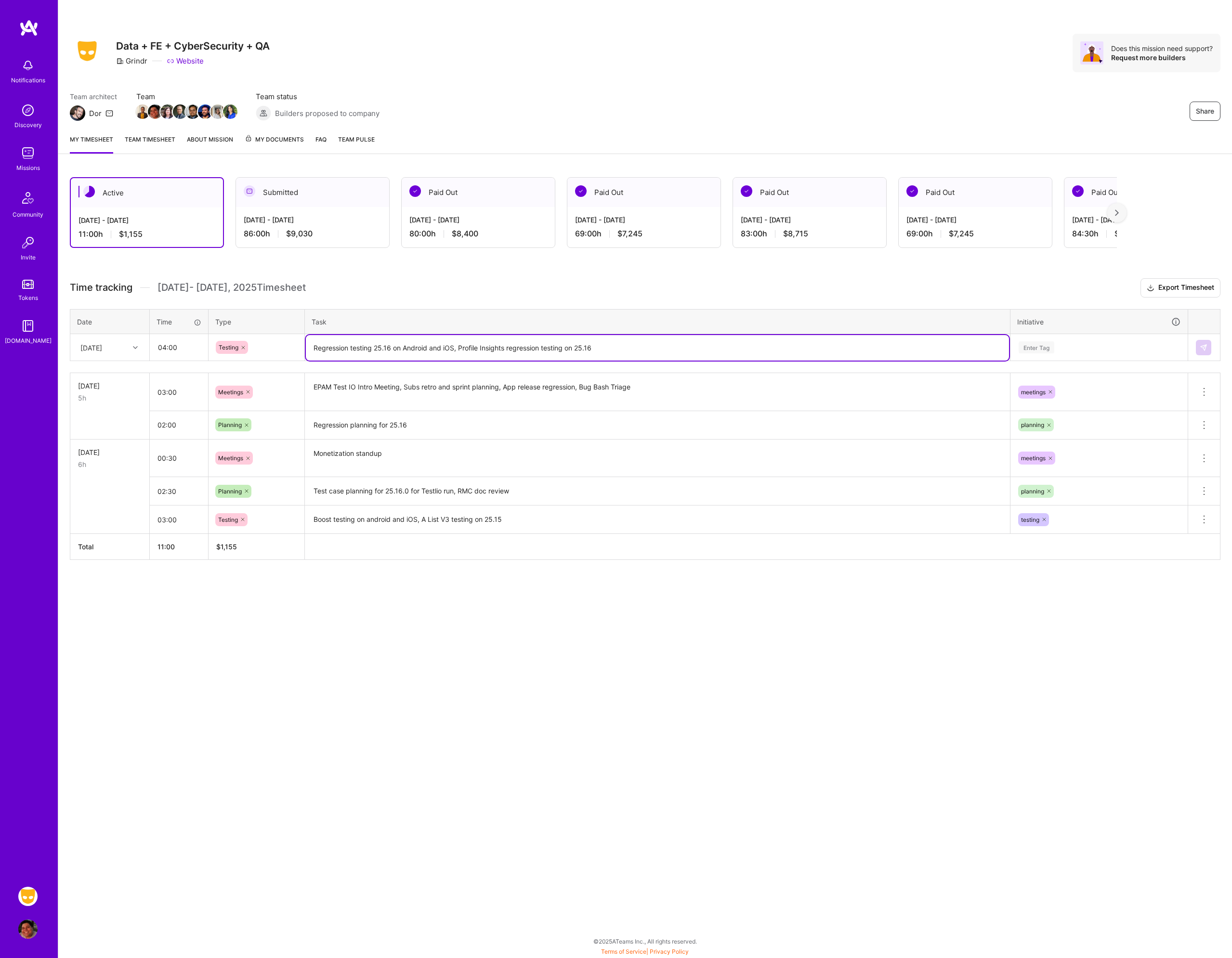
type textarea "Regression testing 25.16 on Android and iOS, Profile Insights regression testin…"
click at [1099, 339] on div "Enter Tag" at bounding box center [1099, 347] width 176 height 25
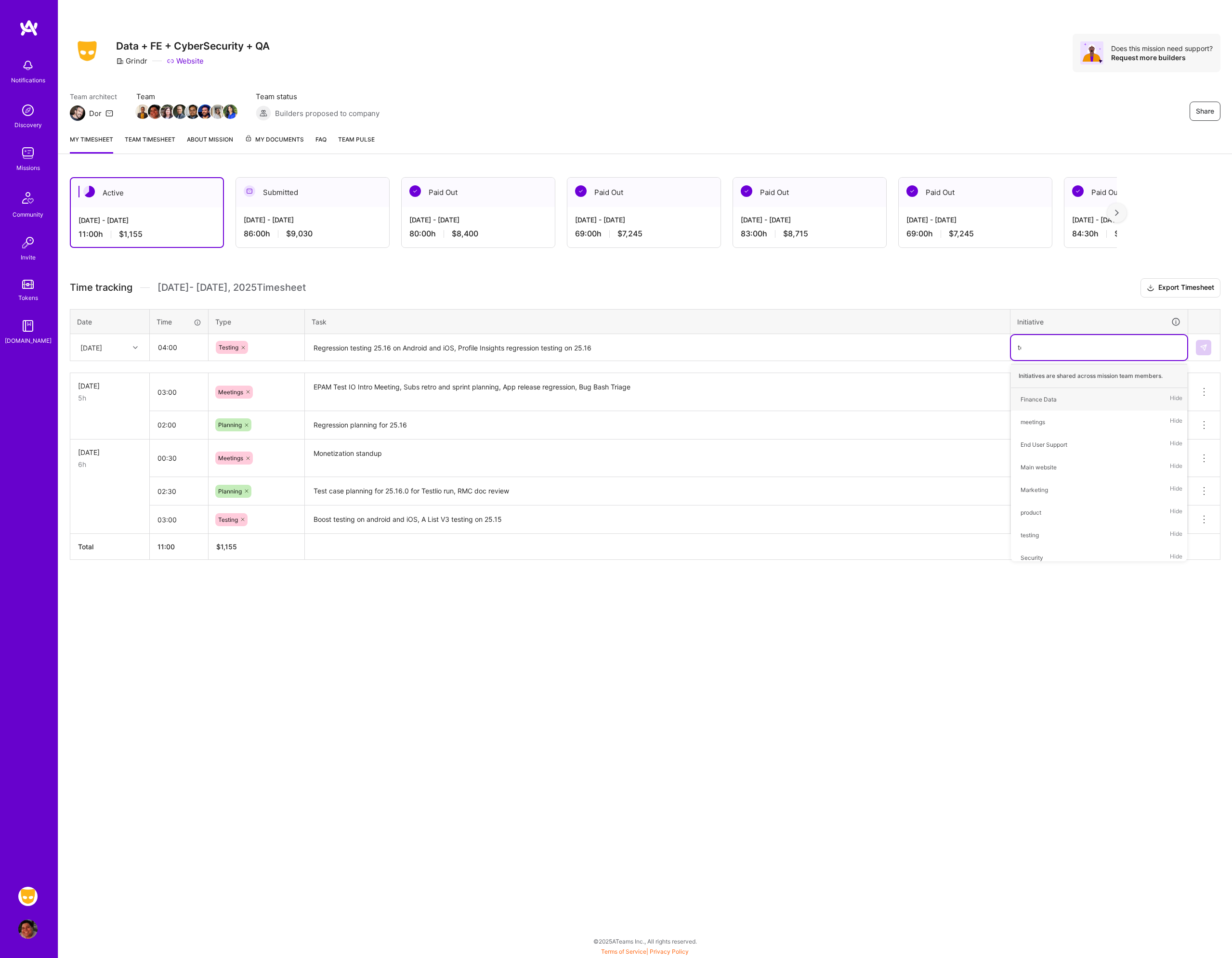
type input "tes"
click at [1054, 404] on div "testing Hide" at bounding box center [1099, 399] width 176 height 23
click at [664, 348] on textarea "Regression testing 25.16 on Android and iOS, Profile Insights regression testin…" at bounding box center [657, 347] width 703 height 26
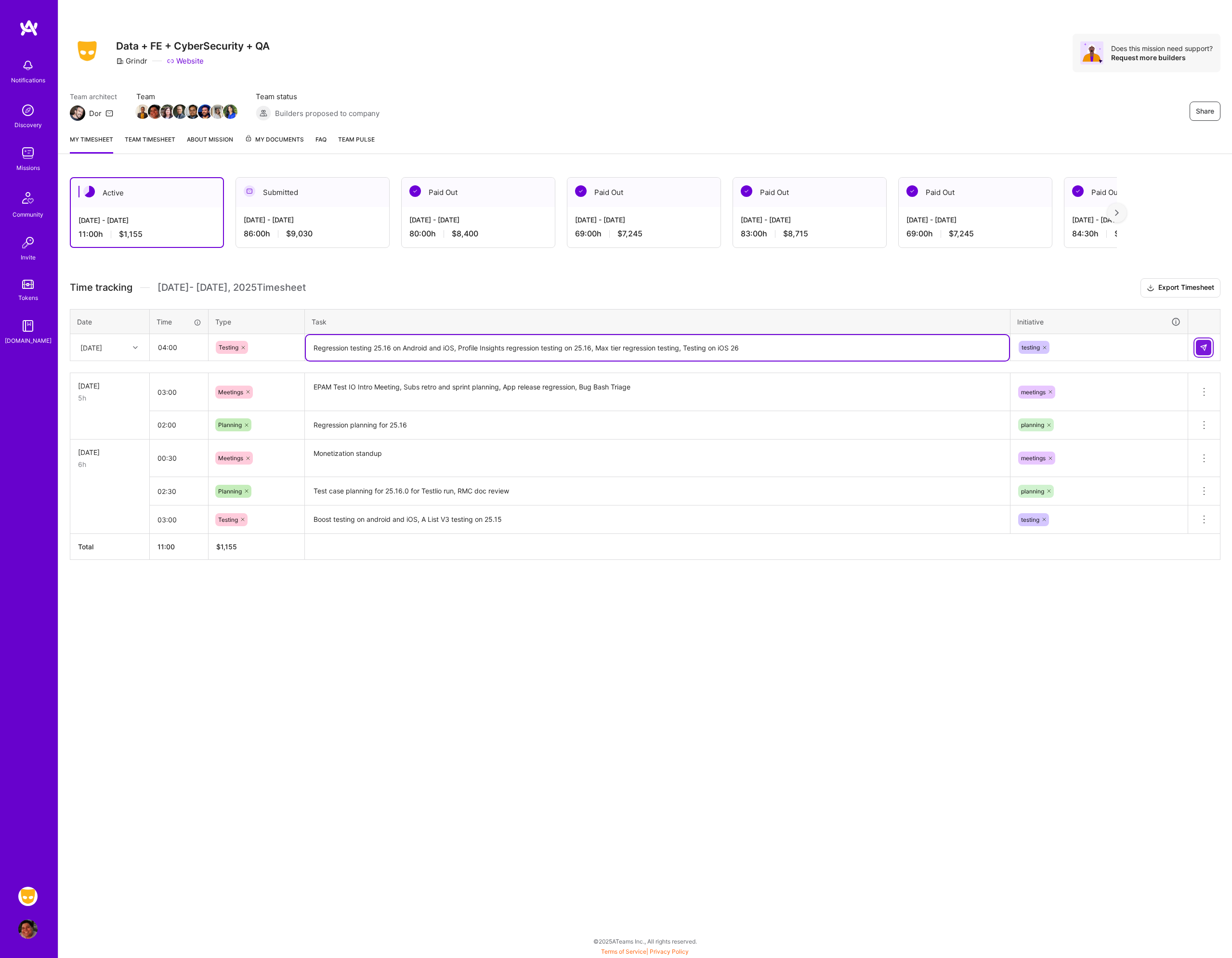
type textarea "Regression testing 25.16 on Android and iOS, Profile Insights regression testin…"
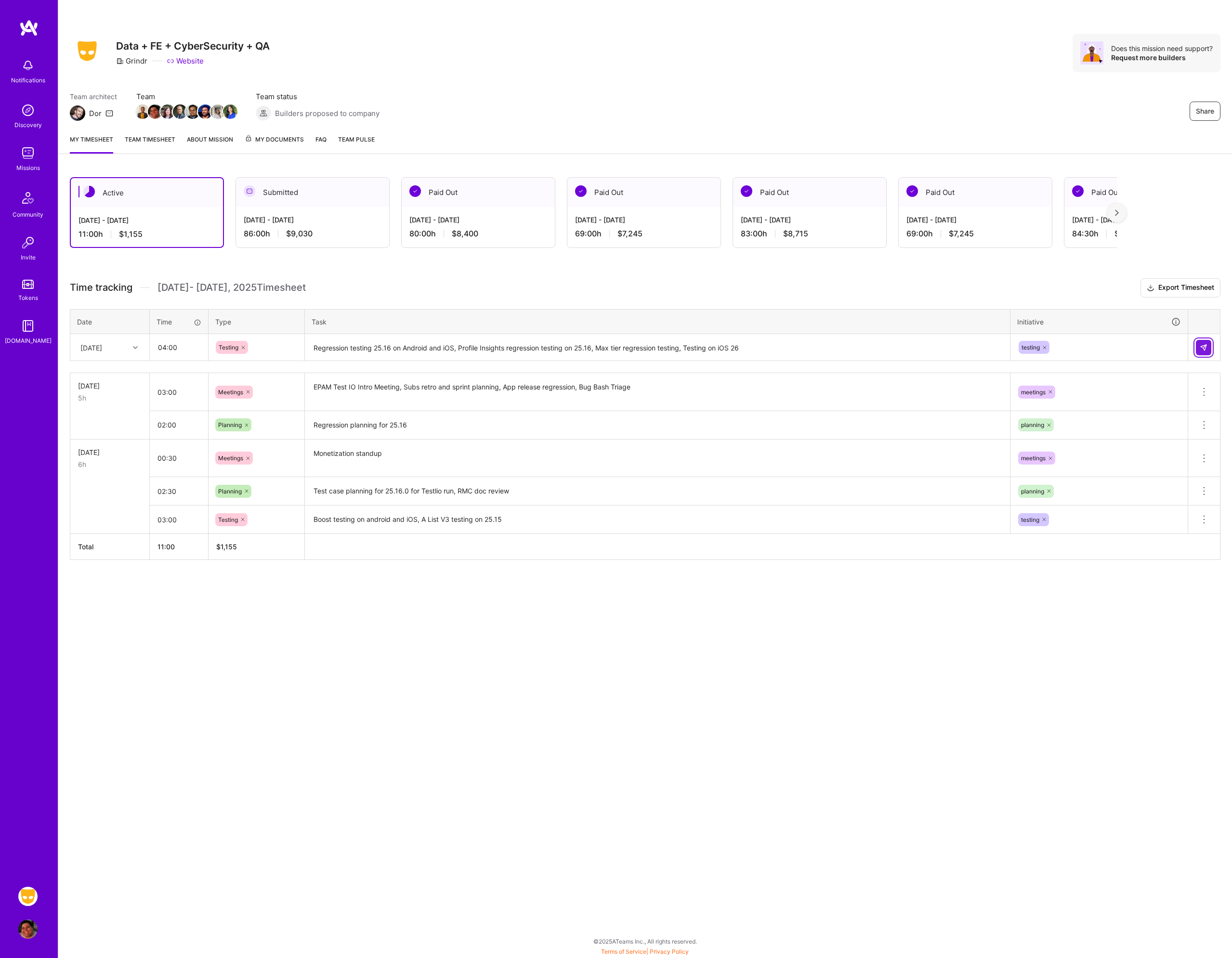
click at [1202, 346] on img at bounding box center [1203, 347] width 8 height 8
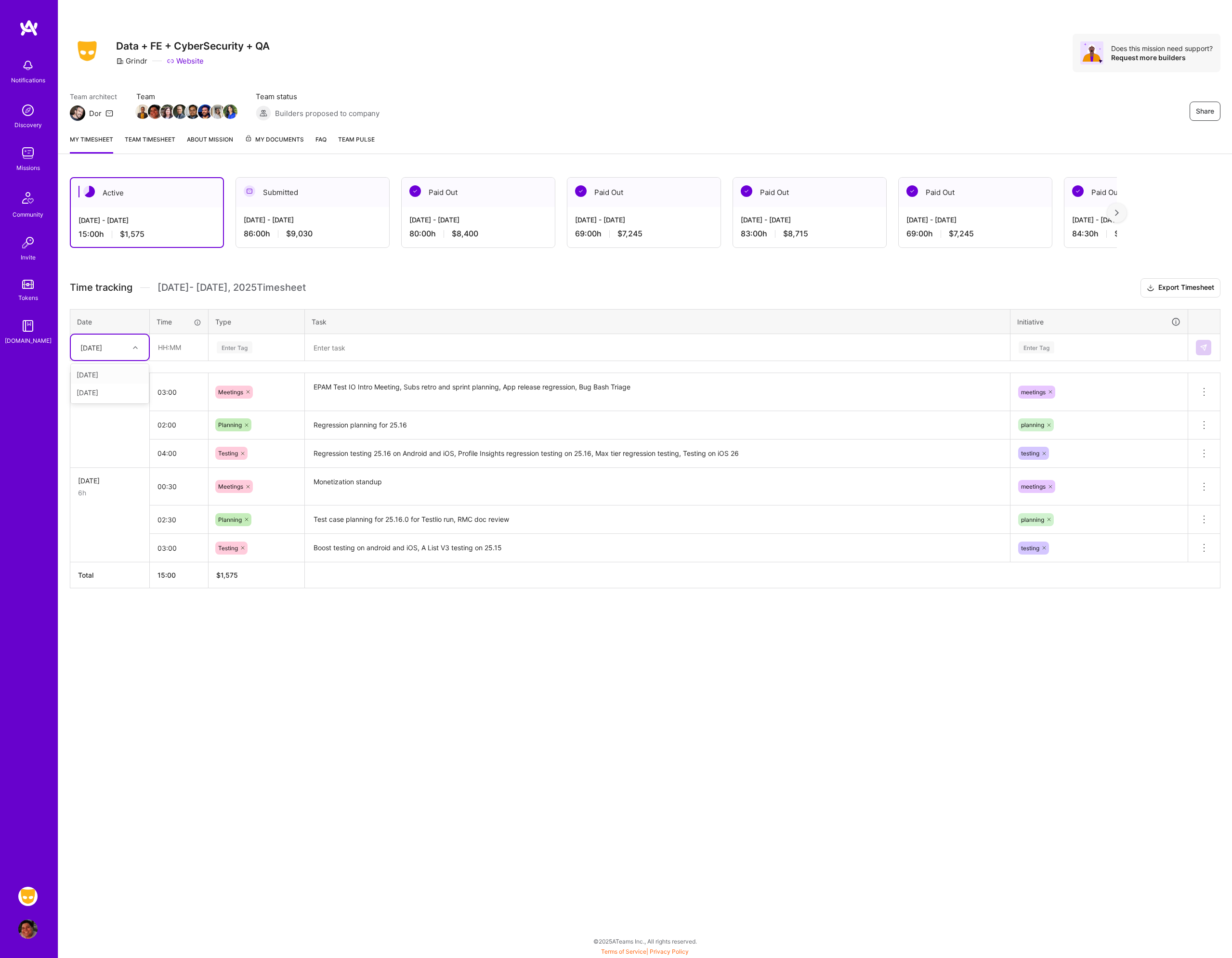
click at [121, 350] on div "[DATE]" at bounding box center [102, 347] width 53 height 16
click at [104, 392] on div "[DATE]" at bounding box center [110, 392] width 78 height 18
click at [189, 347] on input "text" at bounding box center [179, 347] width 57 height 26
type input "05:00"
click at [244, 348] on div "Enter Tag" at bounding box center [234, 347] width 36 height 15
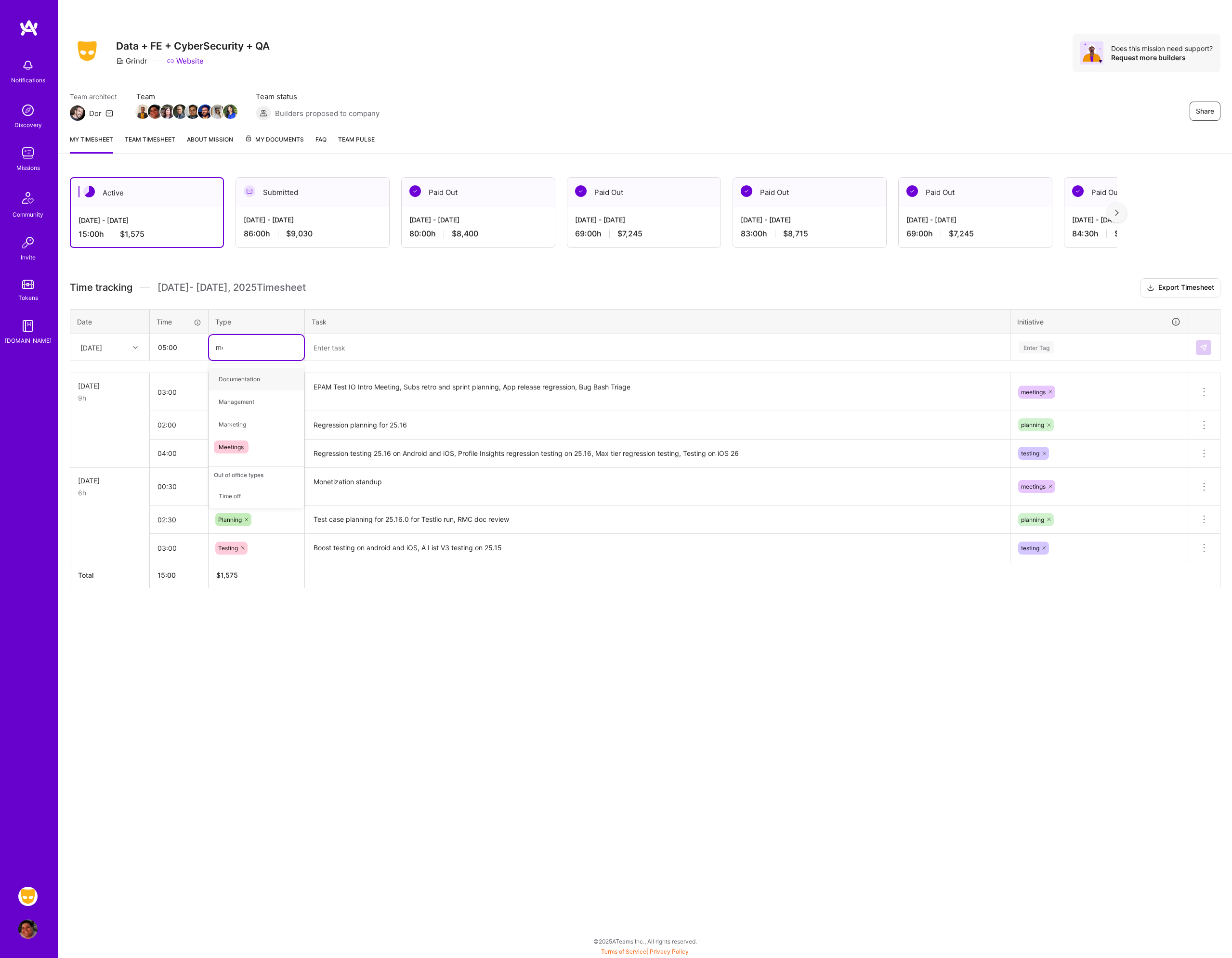
type input "mee"
click at [242, 375] on span "Meetings" at bounding box center [231, 379] width 35 height 13
click at [344, 340] on textarea at bounding box center [657, 347] width 703 height 26
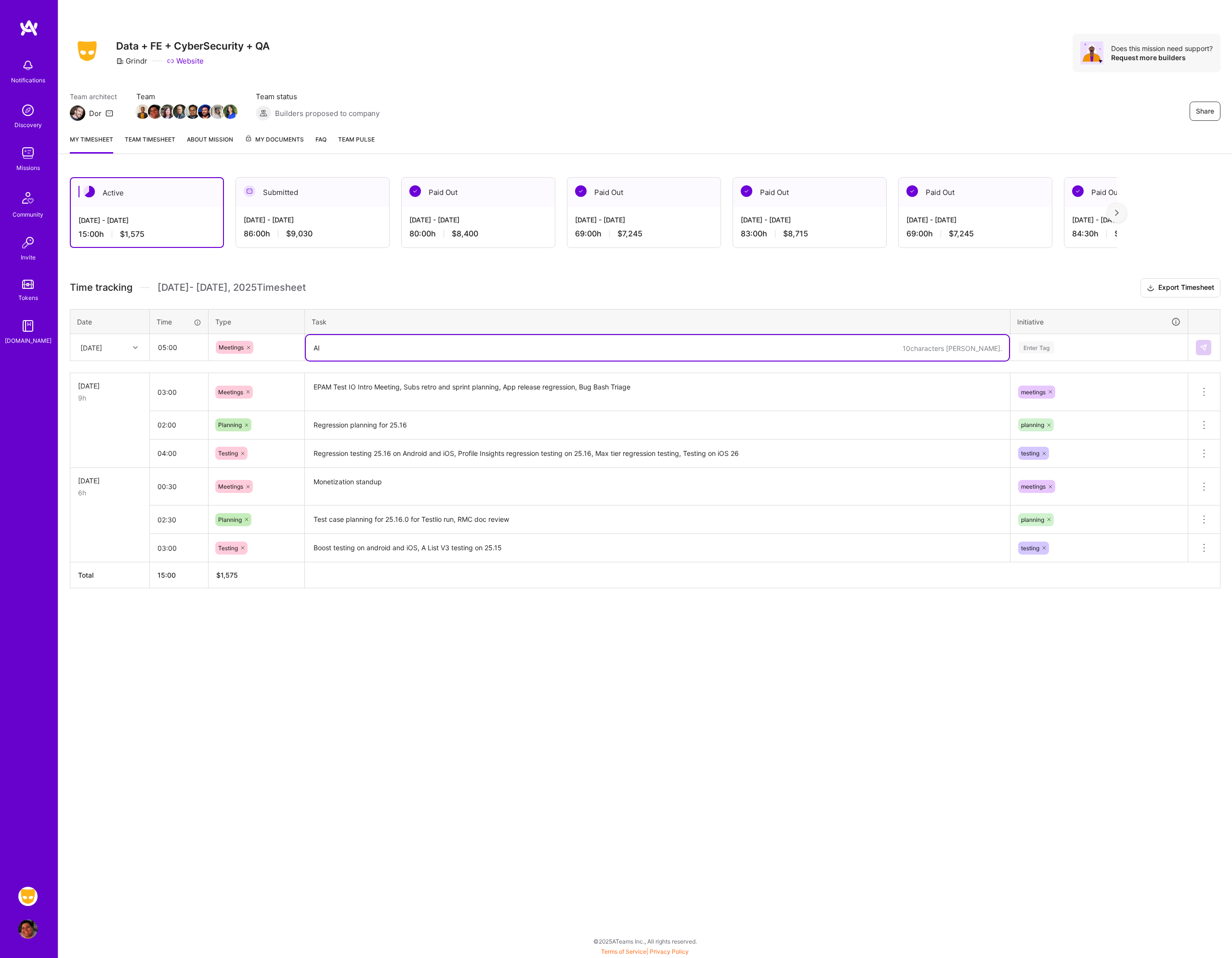
type textarea "A"
type textarea "Q"
type textarea "AI Tools for Test Planning Meeting, Post Mortem, Subs standup, QA Recruiting Sy…"
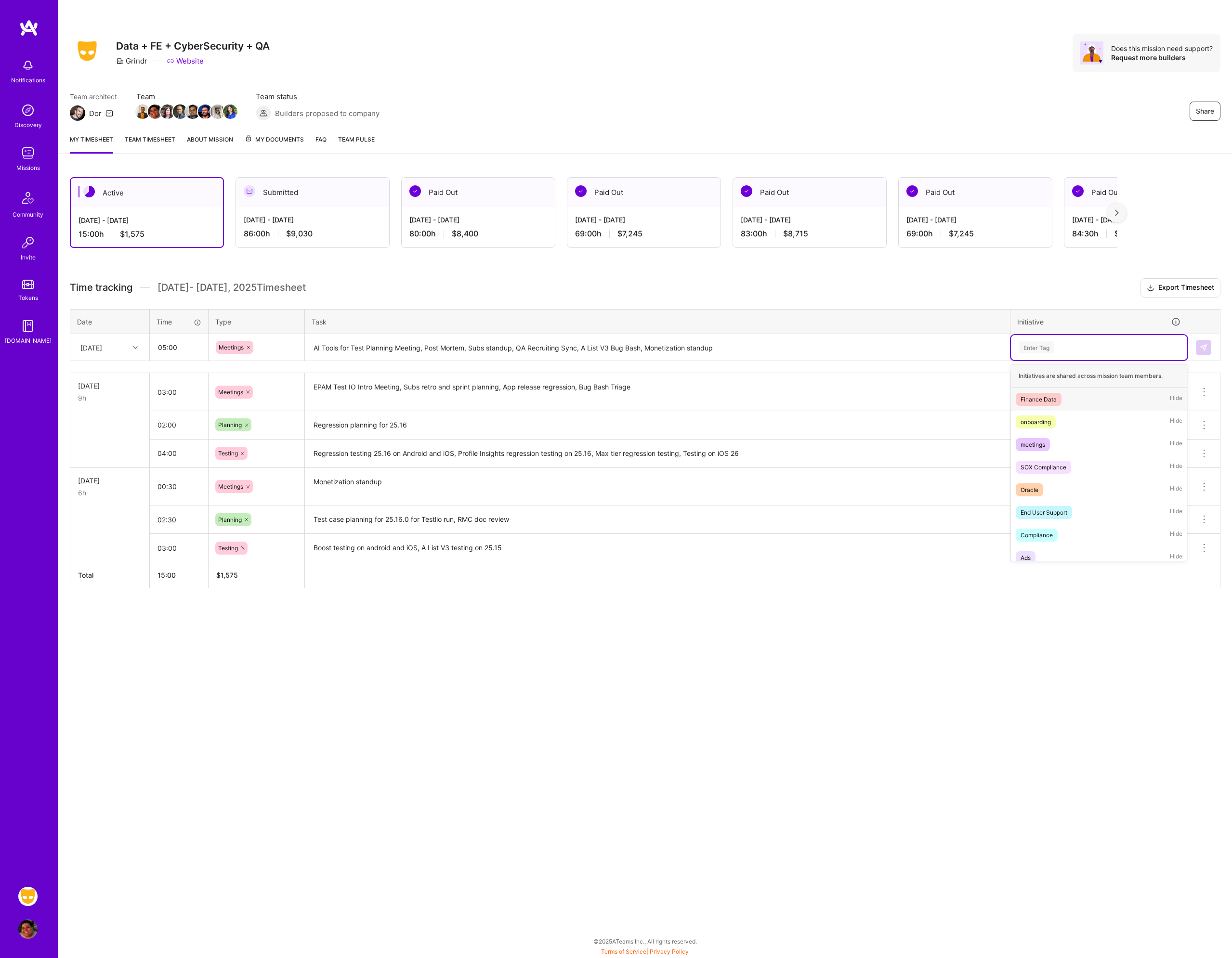
click at [1084, 352] on div "Enter Tag" at bounding box center [1099, 347] width 163 height 12
type input "mee"
click at [1049, 397] on span "meetings" at bounding box center [1033, 399] width 34 height 13
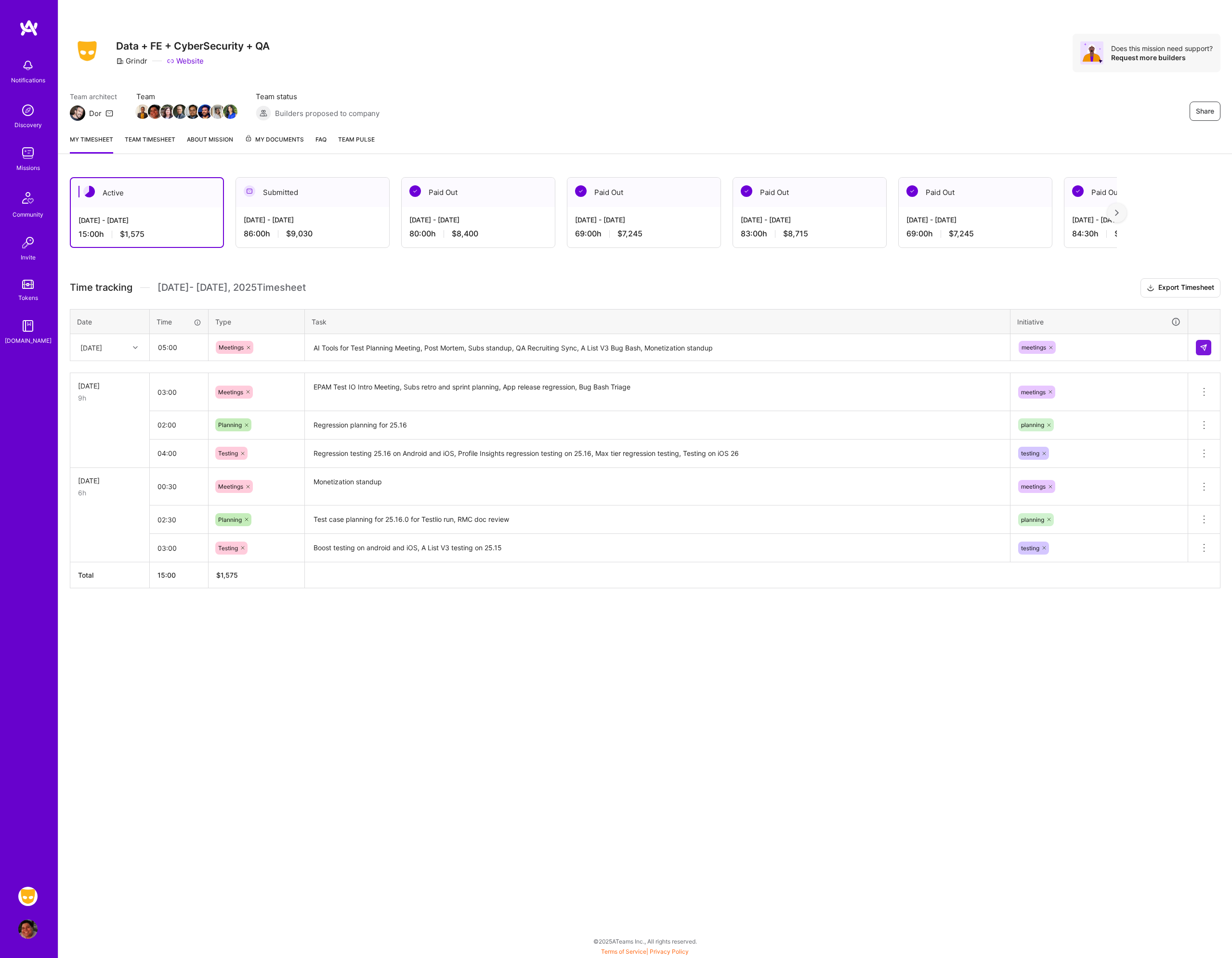
click at [1195, 351] on td at bounding box center [1204, 348] width 32 height 27
click at [1200, 349] on img at bounding box center [1203, 347] width 8 height 8
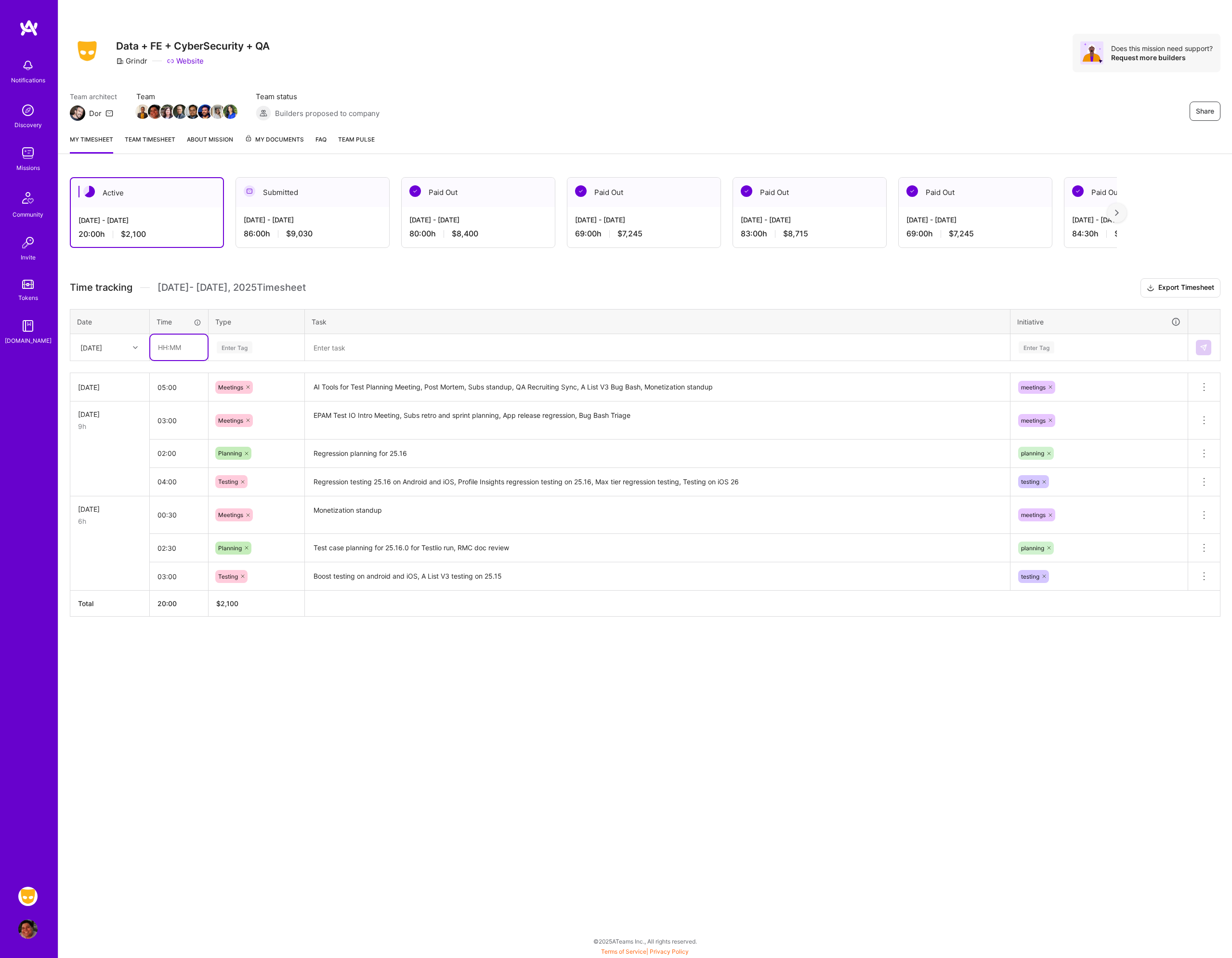
click at [178, 346] on input "text" at bounding box center [179, 347] width 57 height 26
type input "01:00"
click at [271, 346] on div "Enter Tag" at bounding box center [256, 347] width 81 height 12
type input "plan"
click at [262, 375] on div "Planning" at bounding box center [256, 379] width 95 height 23
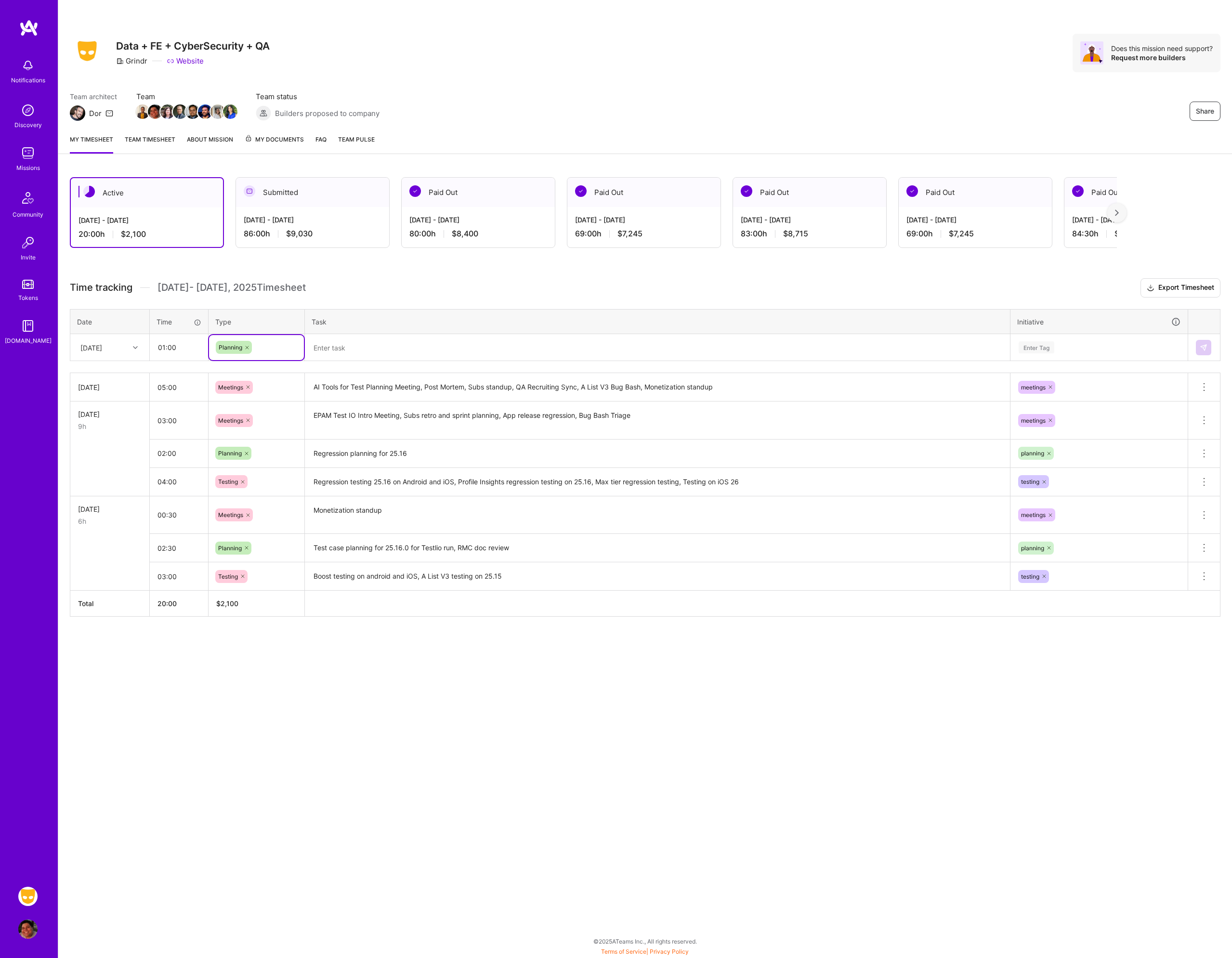
click at [357, 358] on textarea at bounding box center [657, 347] width 703 height 26
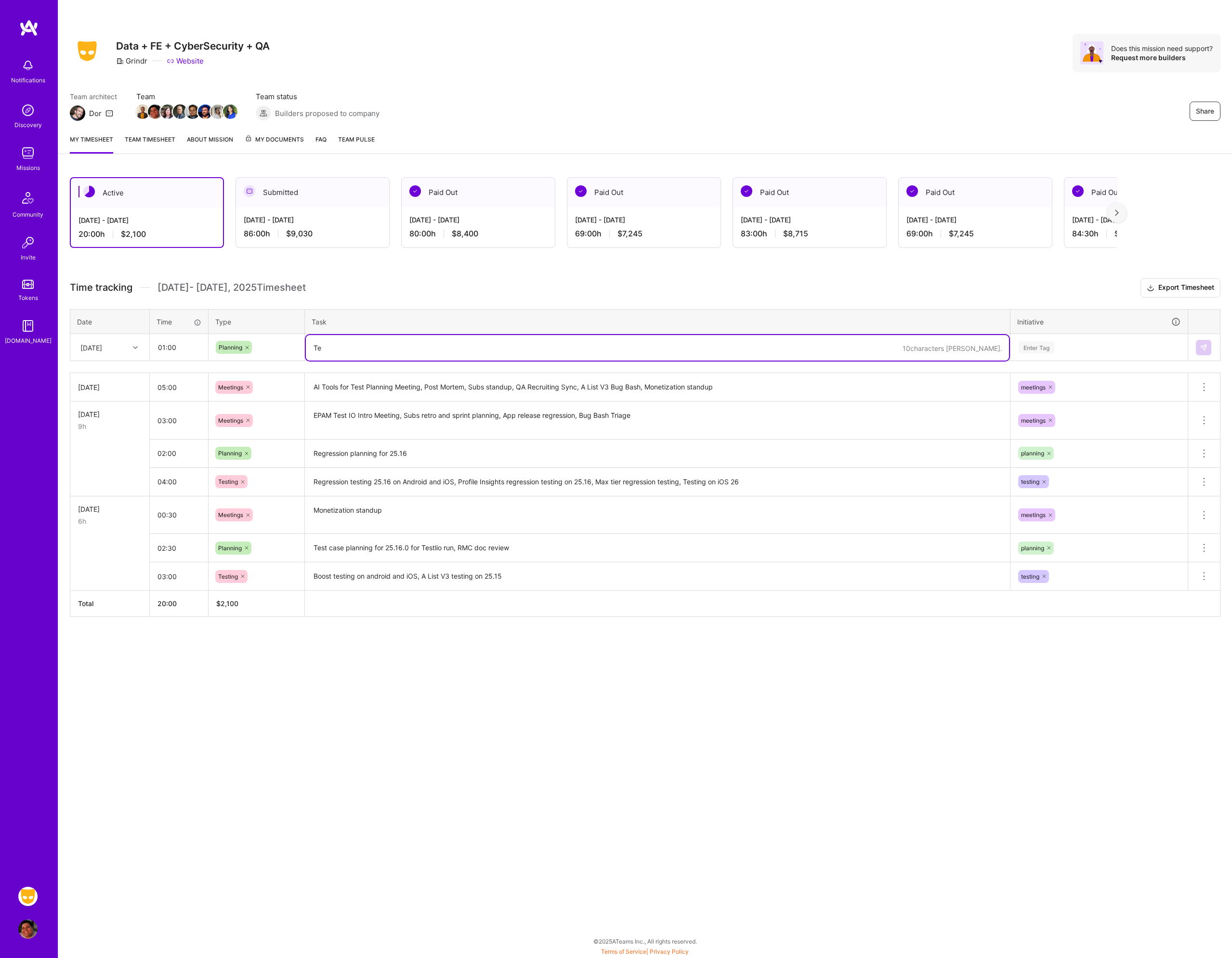
type textarea "T"
type textarea "Account setup for Testlio, finalize release notes and"
click at [184, 347] on input "01:00" at bounding box center [179, 347] width 57 height 26
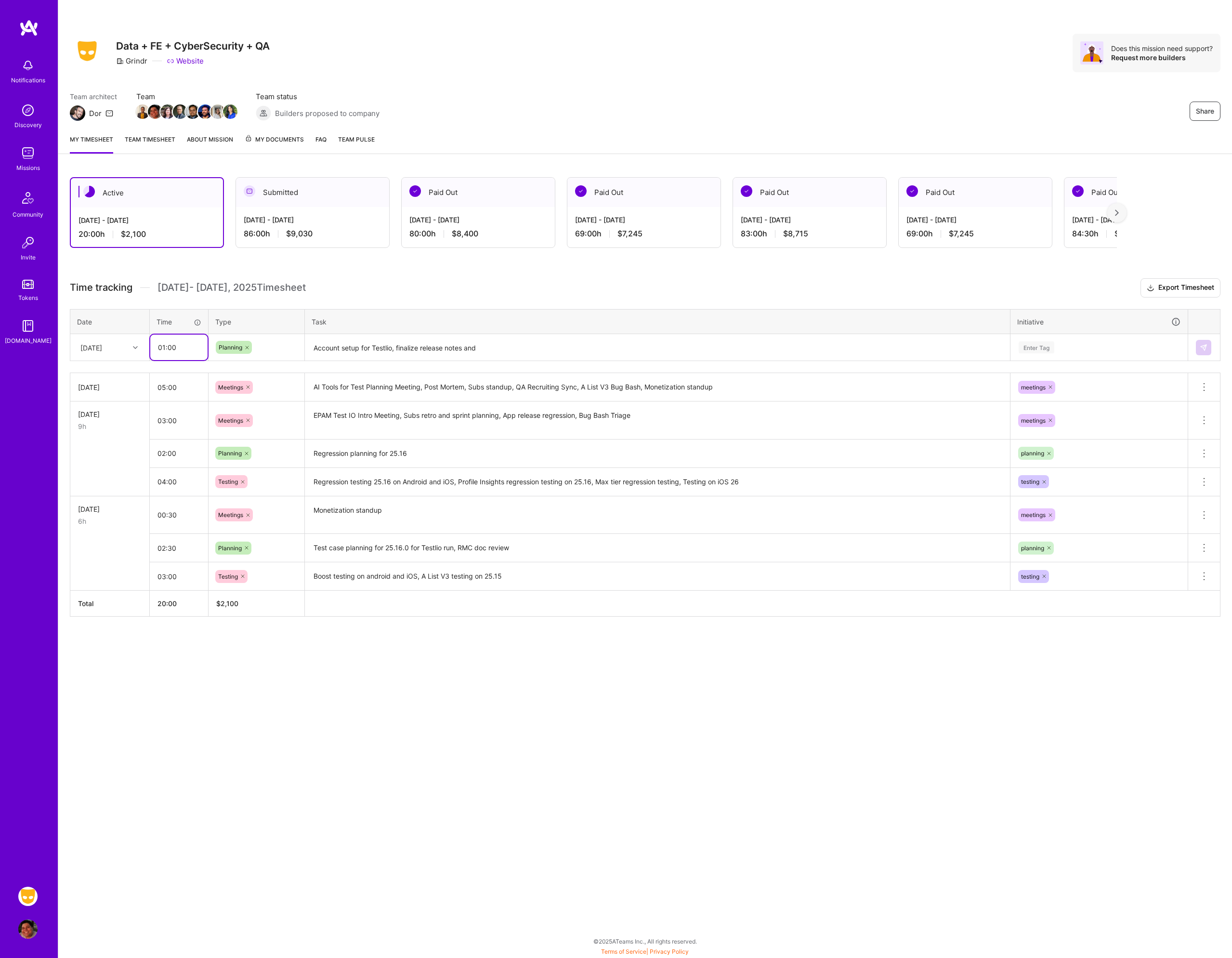
click at [184, 347] on input "01:00" at bounding box center [179, 347] width 57 height 26
type input "02:00"
click at [508, 350] on textarea "Account setup for Testlio, finalize release notes and" at bounding box center [657, 347] width 703 height 26
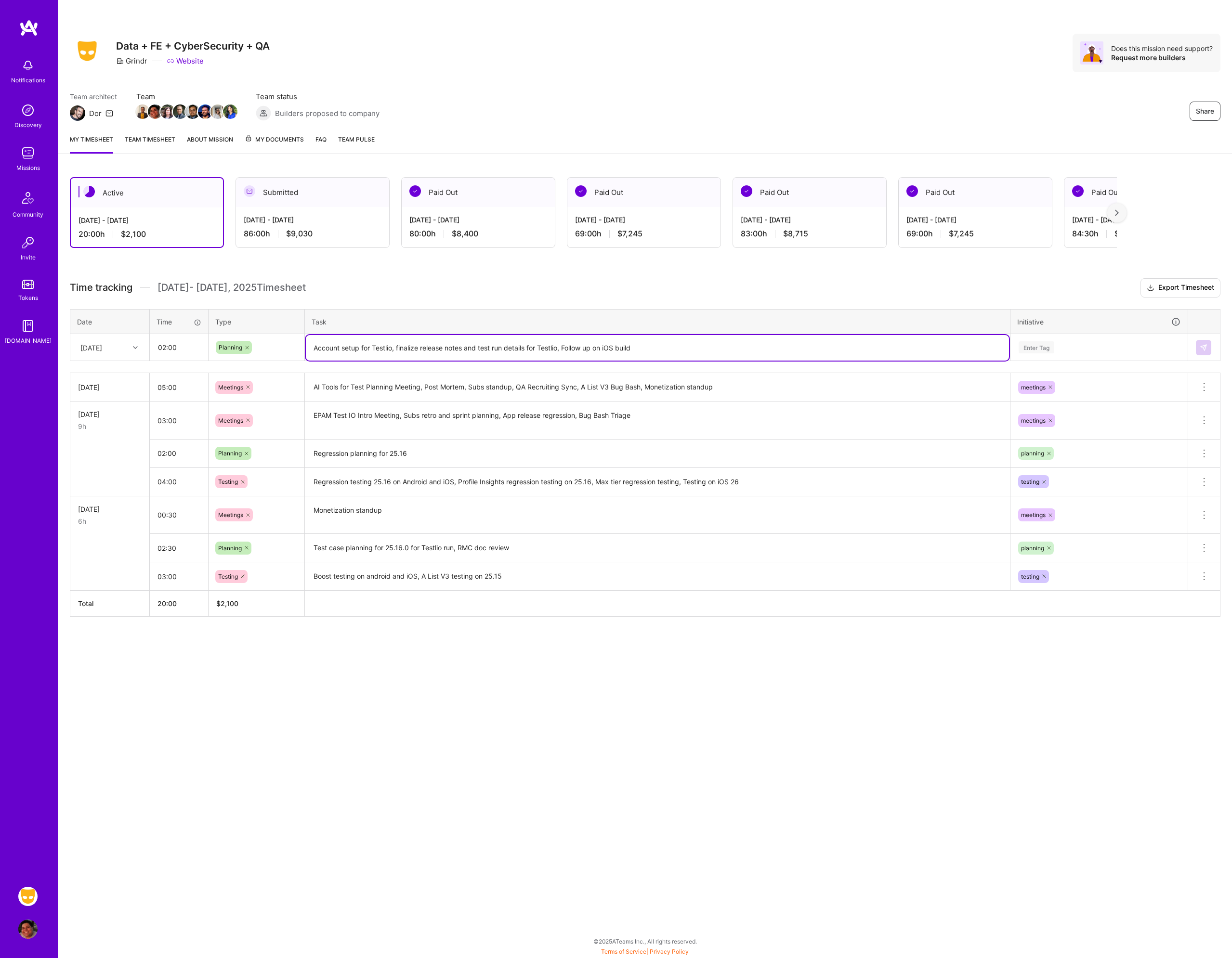
type textarea "Account setup for Testlio, finalize release notes and test run details for Test…"
click at [1059, 341] on div "Enter Tag" at bounding box center [1099, 347] width 163 height 12
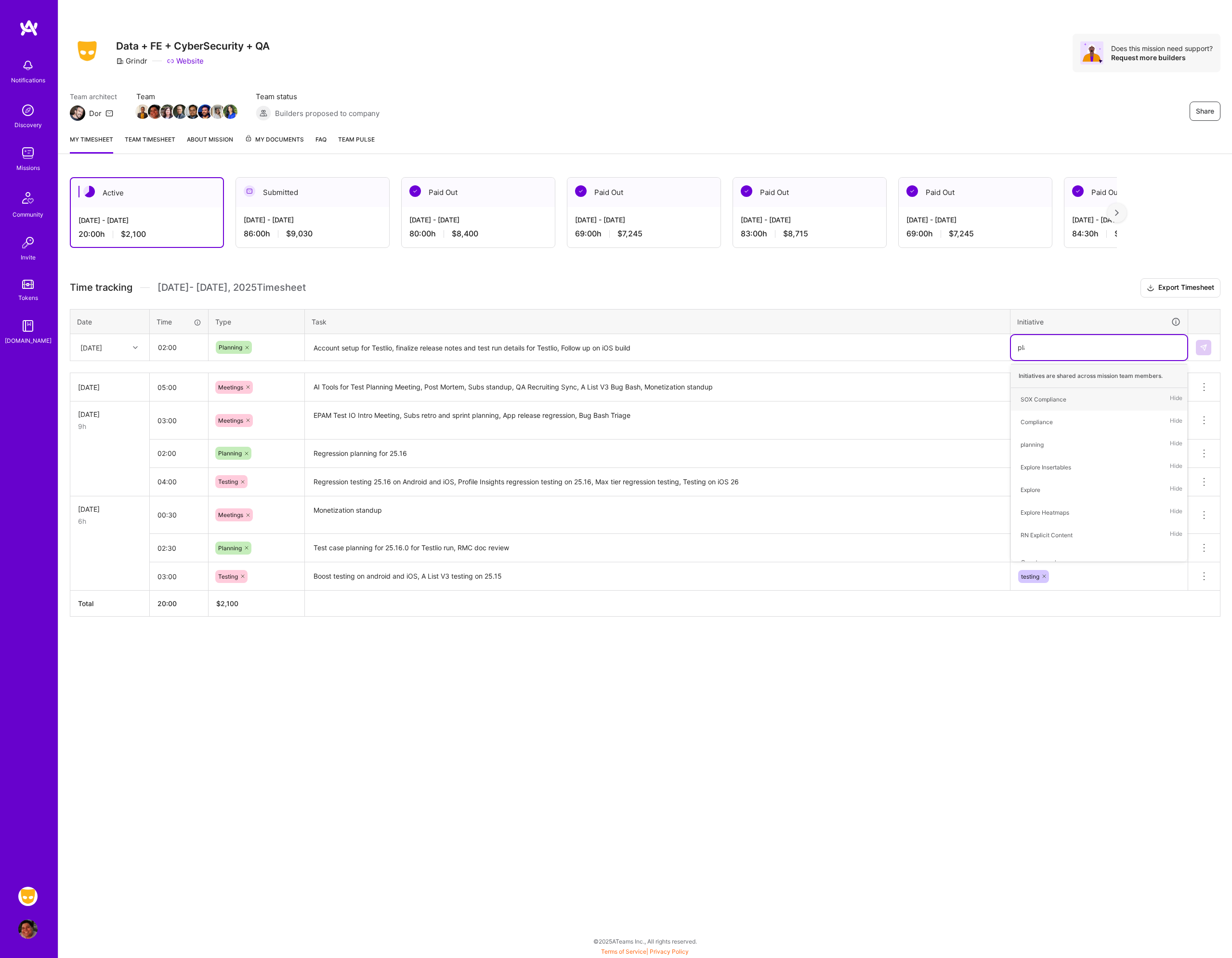
type input "plann"
click at [1031, 397] on div "planning" at bounding box center [1032, 399] width 23 height 10
click at [1209, 346] on button at bounding box center [1203, 347] width 16 height 16
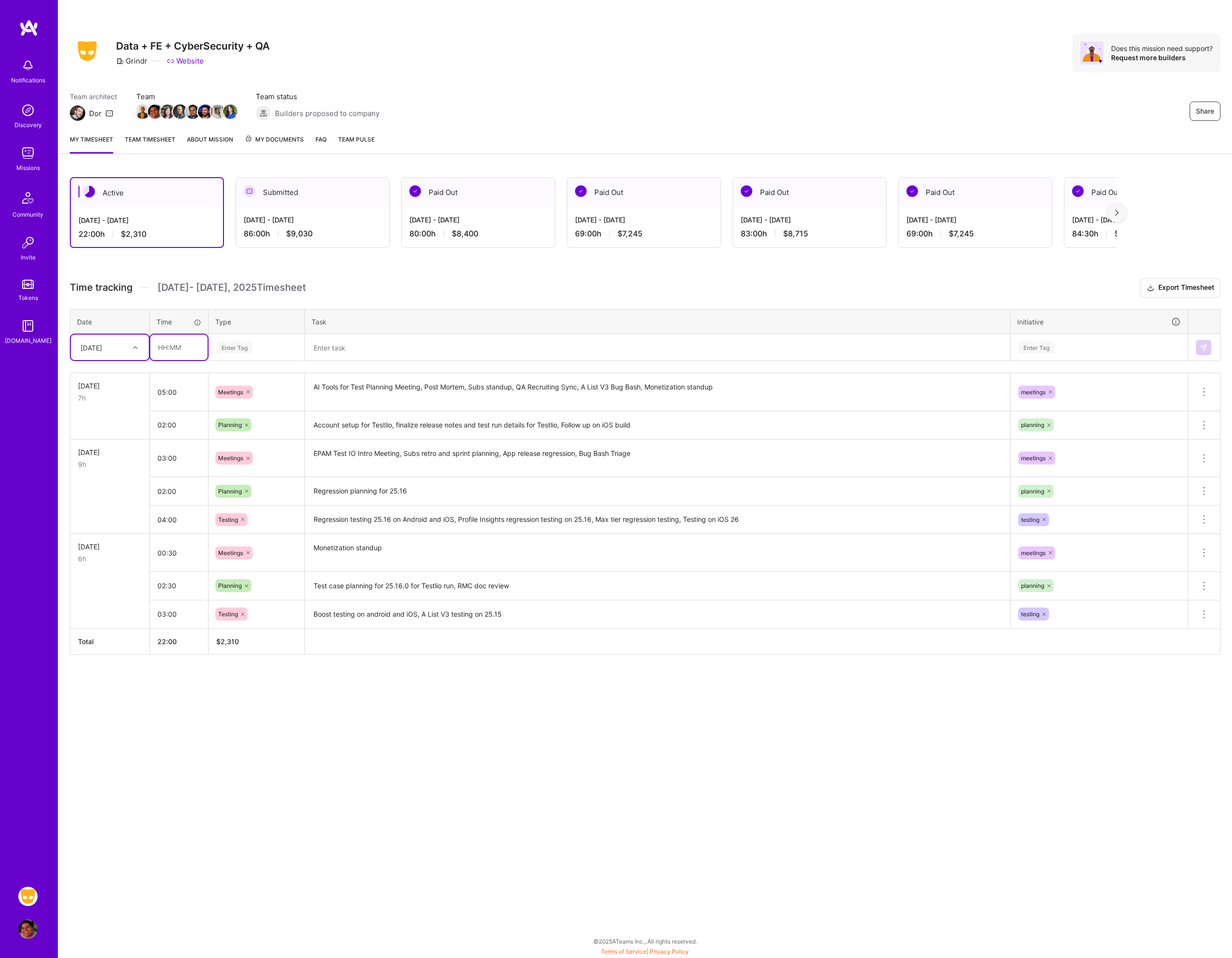
click at [182, 347] on input "text" at bounding box center [179, 347] width 57 height 26
type input "02:00"
click at [235, 342] on div "Enter Tag" at bounding box center [234, 347] width 36 height 15
type input "tes"
click at [237, 371] on div "Testing" at bounding box center [256, 379] width 95 height 23
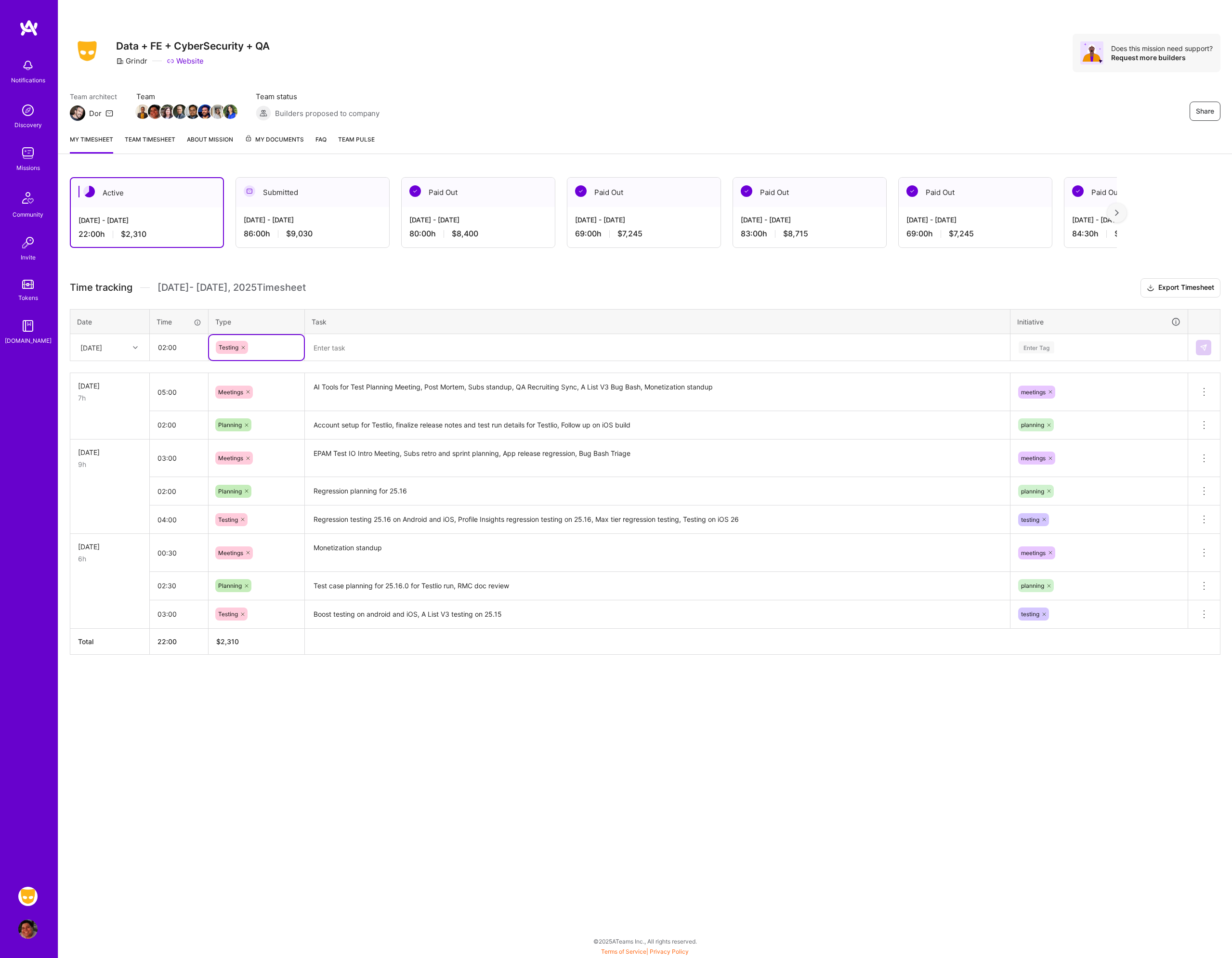
click at [323, 349] on textarea at bounding box center [657, 347] width 703 height 26
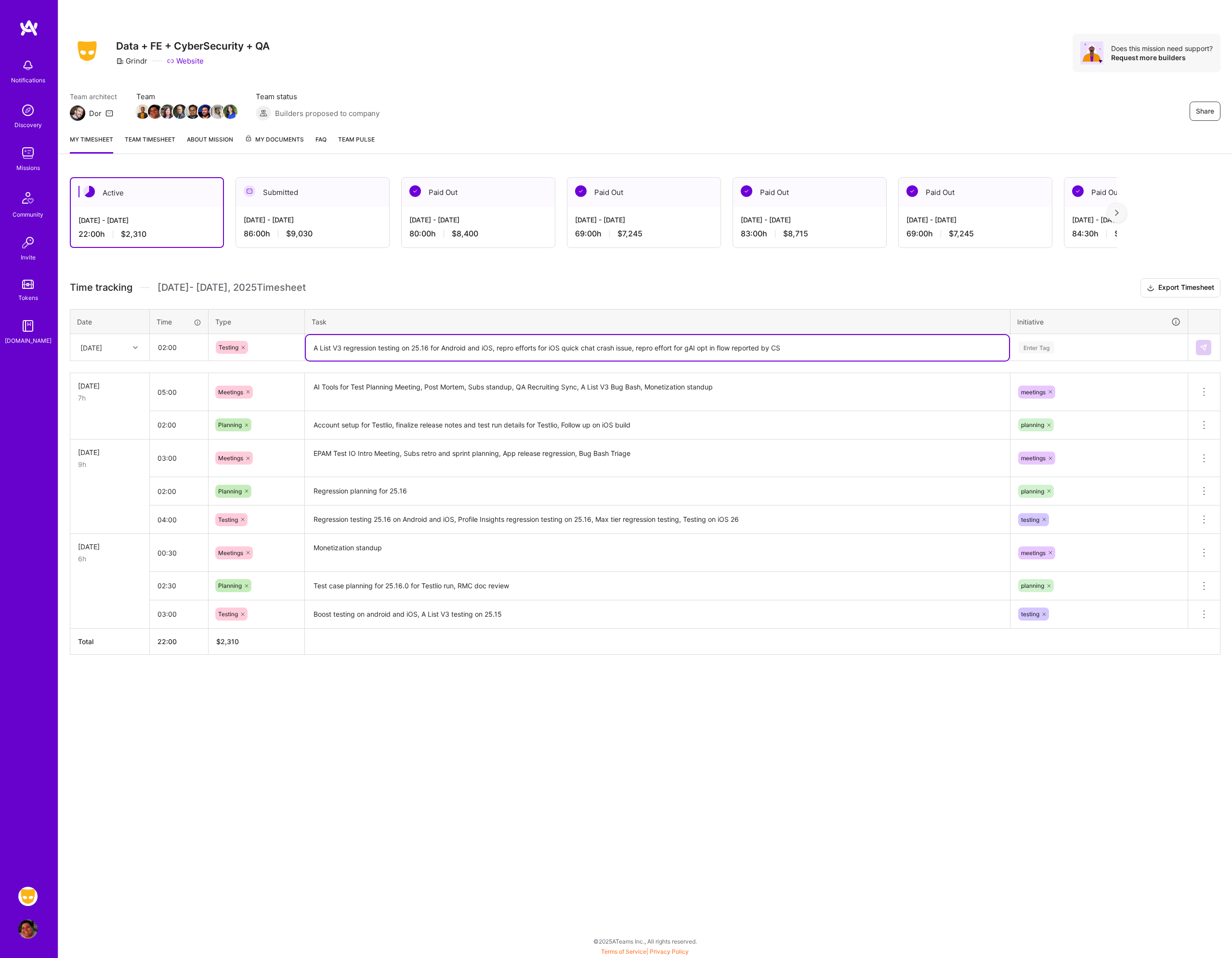
type textarea "A List V3 regression testing on 25.16 for Android and iOS, repro efforts for iO…"
click at [1063, 346] on div "Enter Tag" at bounding box center [1099, 347] width 163 height 12
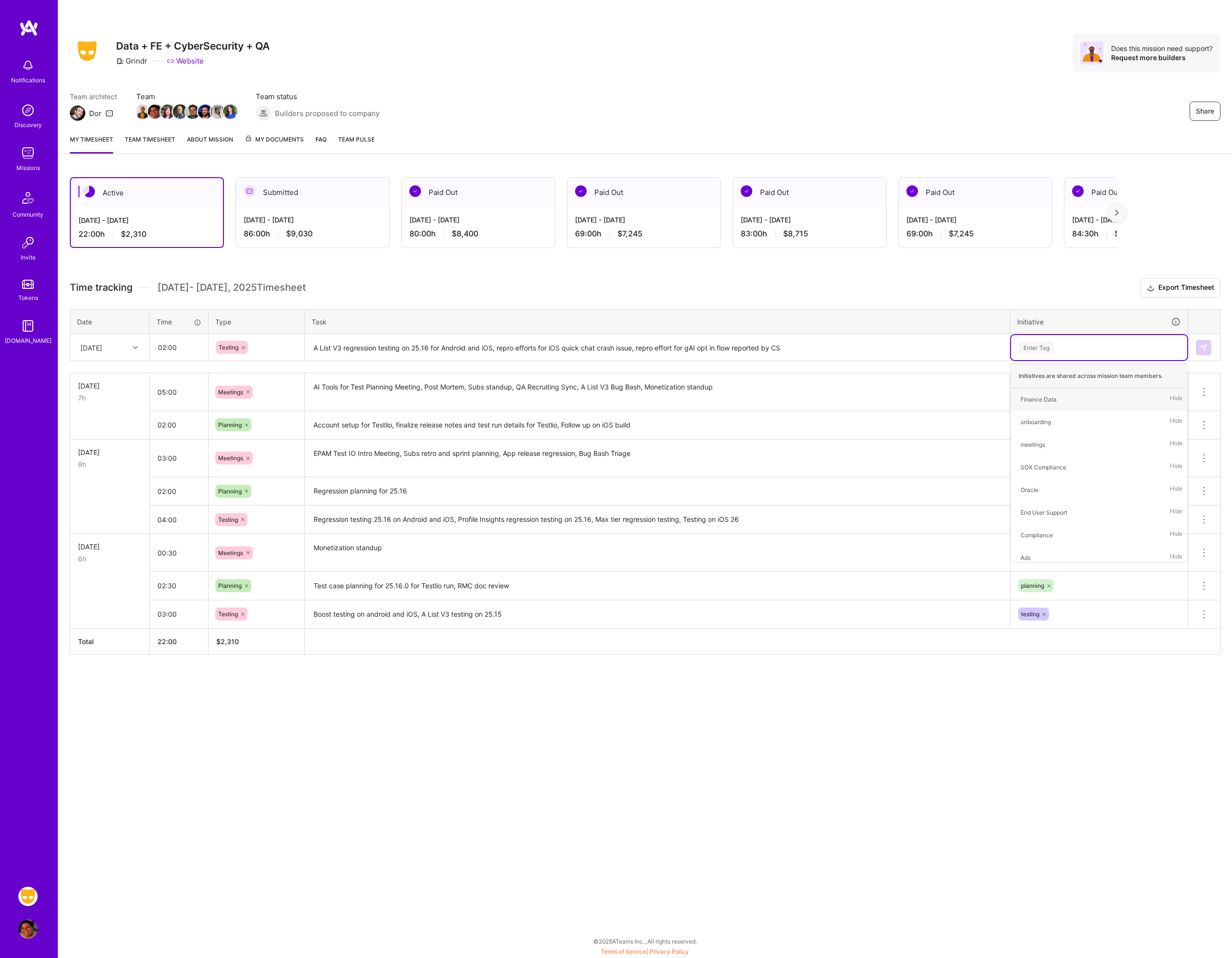
type input "y"
type input "tes"
click at [1052, 398] on div "testing Hide" at bounding box center [1099, 399] width 176 height 23
click at [1206, 344] on img at bounding box center [1203, 347] width 8 height 8
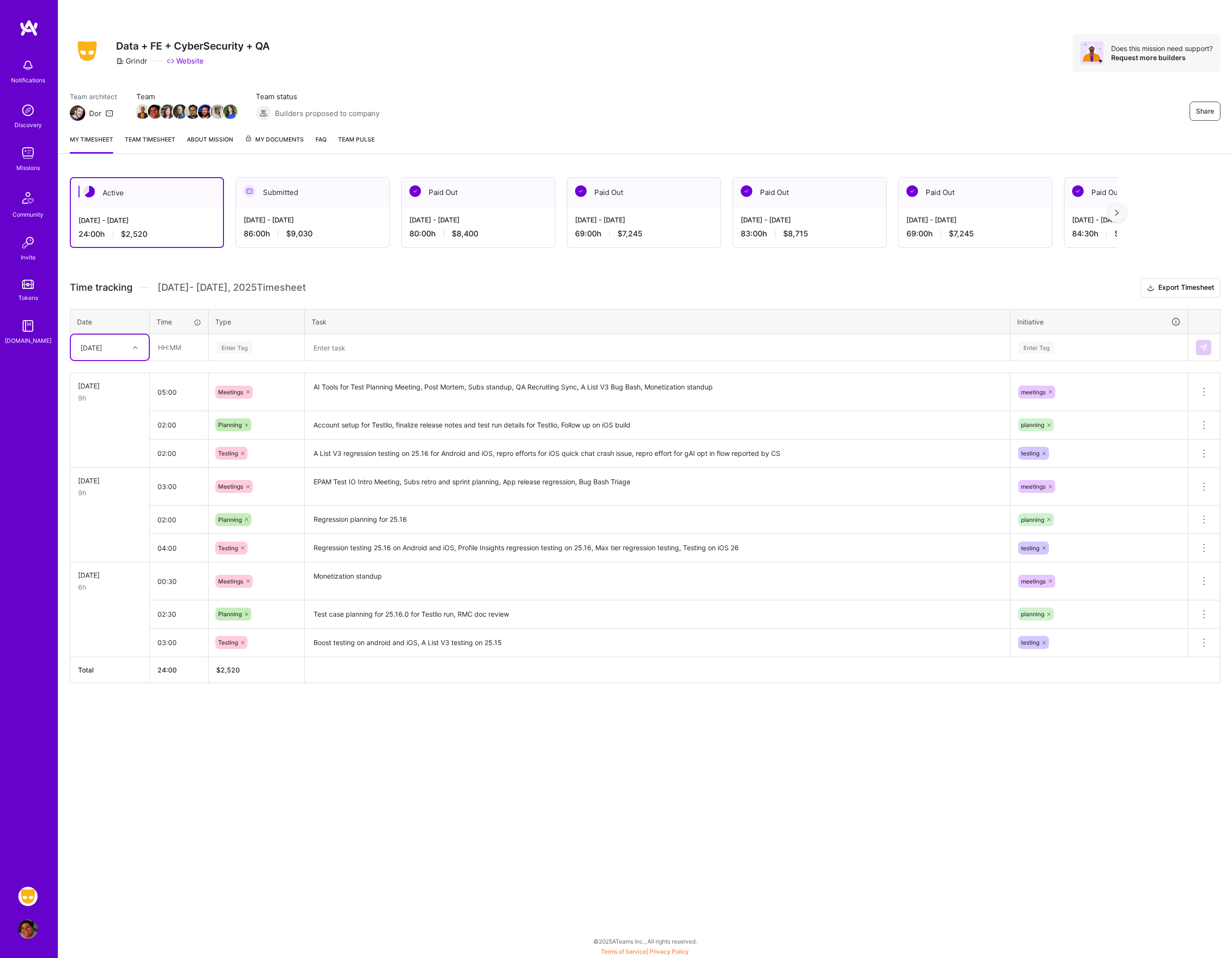
click at [343, 770] on div "Share Data + FE + CyberSecurity + QA Grindr Website Does this mission need supp…" at bounding box center [645, 479] width 1174 height 958
click at [860, 56] on div "Share Data + FE + CyberSecurity + QA Grindr Website Does this mission need supp…" at bounding box center [645, 53] width 1151 height 39
